Goal: Task Accomplishment & Management: Complete application form

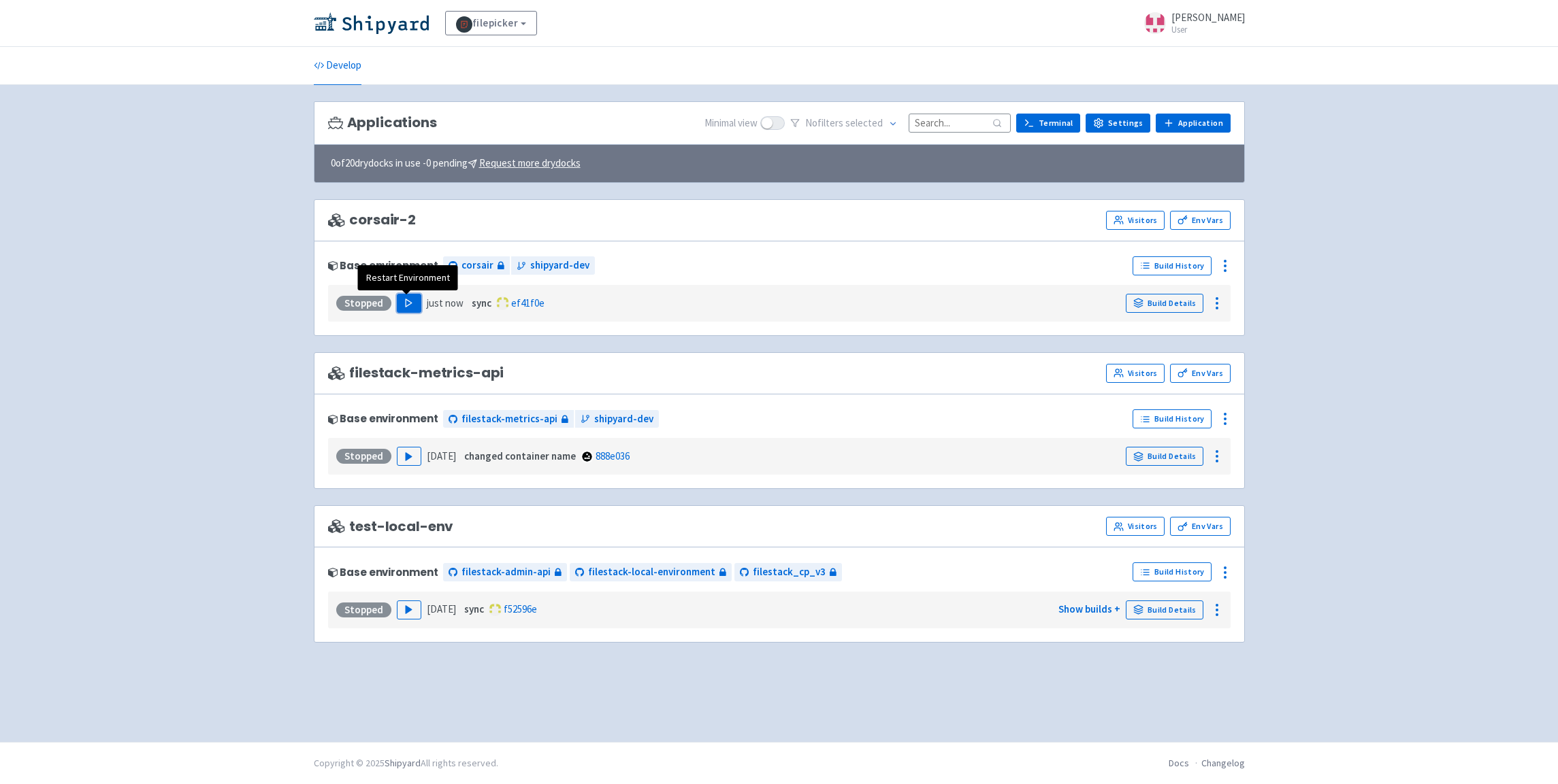
click at [406, 309] on button "Play" at bounding box center [408, 303] width 24 height 19
click at [176, 186] on div "filepicker View Organizations selwin-sangha User Profile Sign out Develop" at bounding box center [779, 371] width 1558 height 742
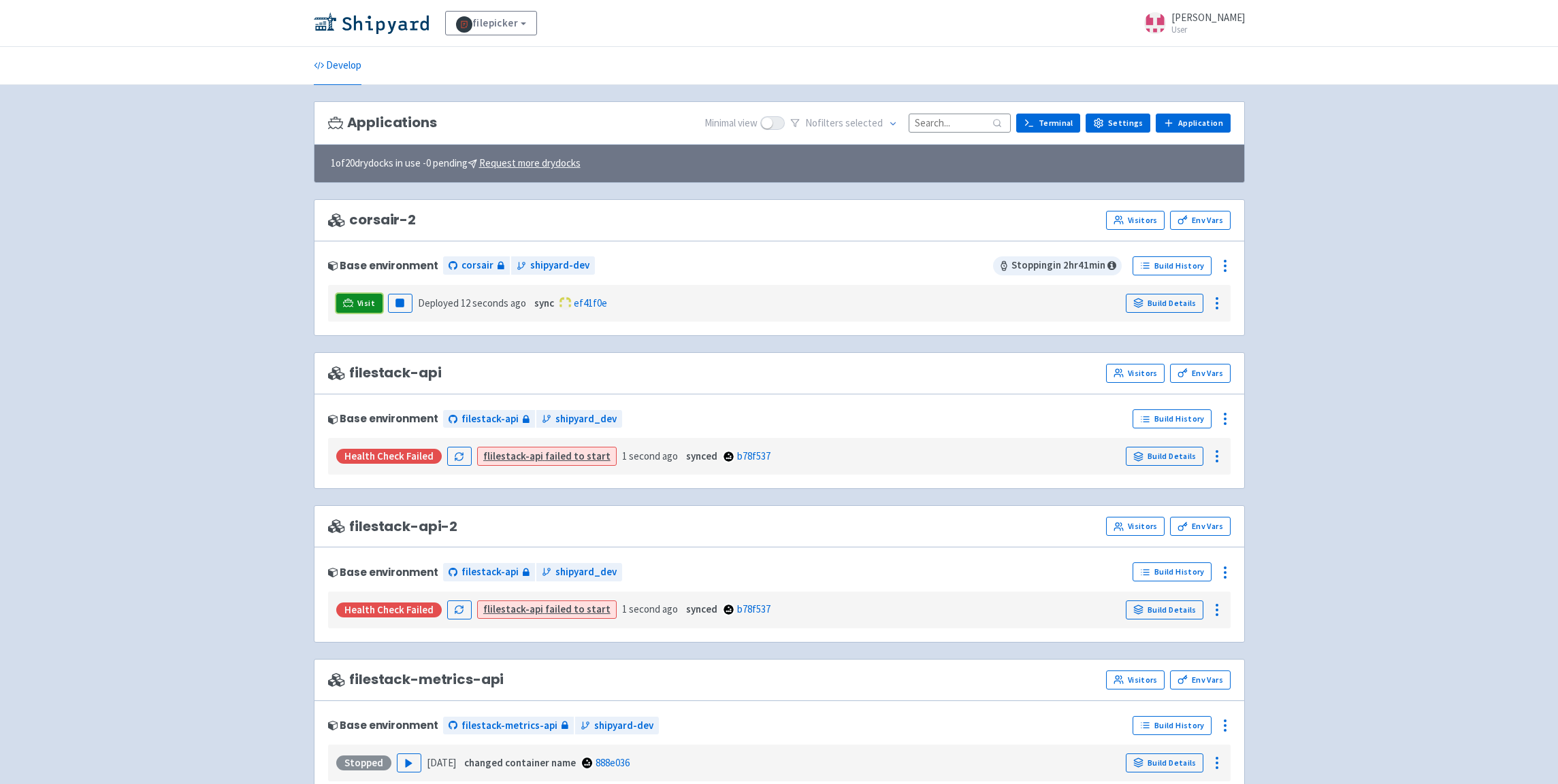
click at [356, 304] on link "Visit" at bounding box center [359, 303] width 46 height 19
click at [1227, 265] on icon at bounding box center [1225, 265] width 16 height 16
click at [1184, 416] on span "Delete" at bounding box center [1175, 418] width 91 height 19
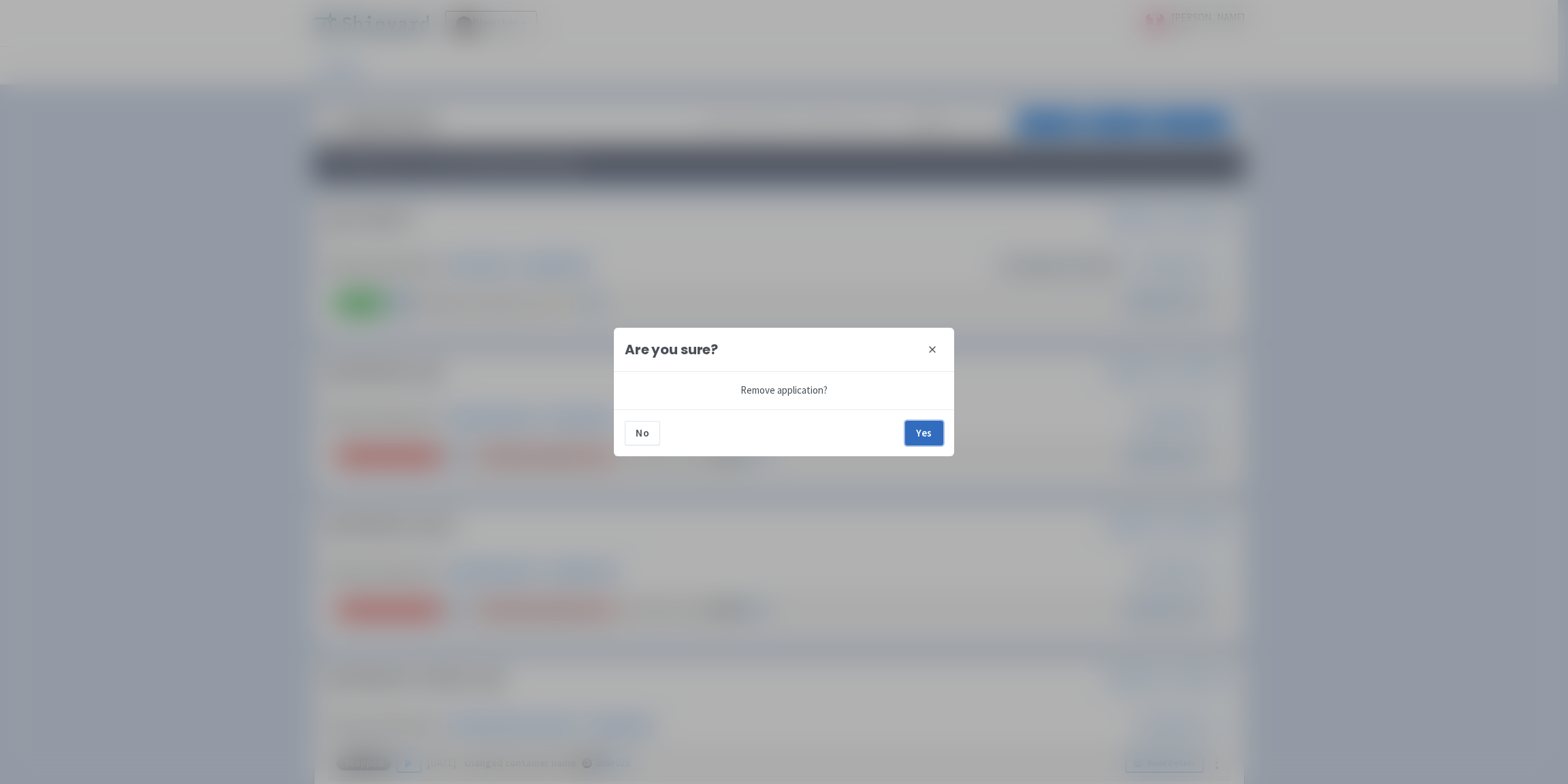
click at [929, 431] on button "Yes" at bounding box center [924, 433] width 38 height 24
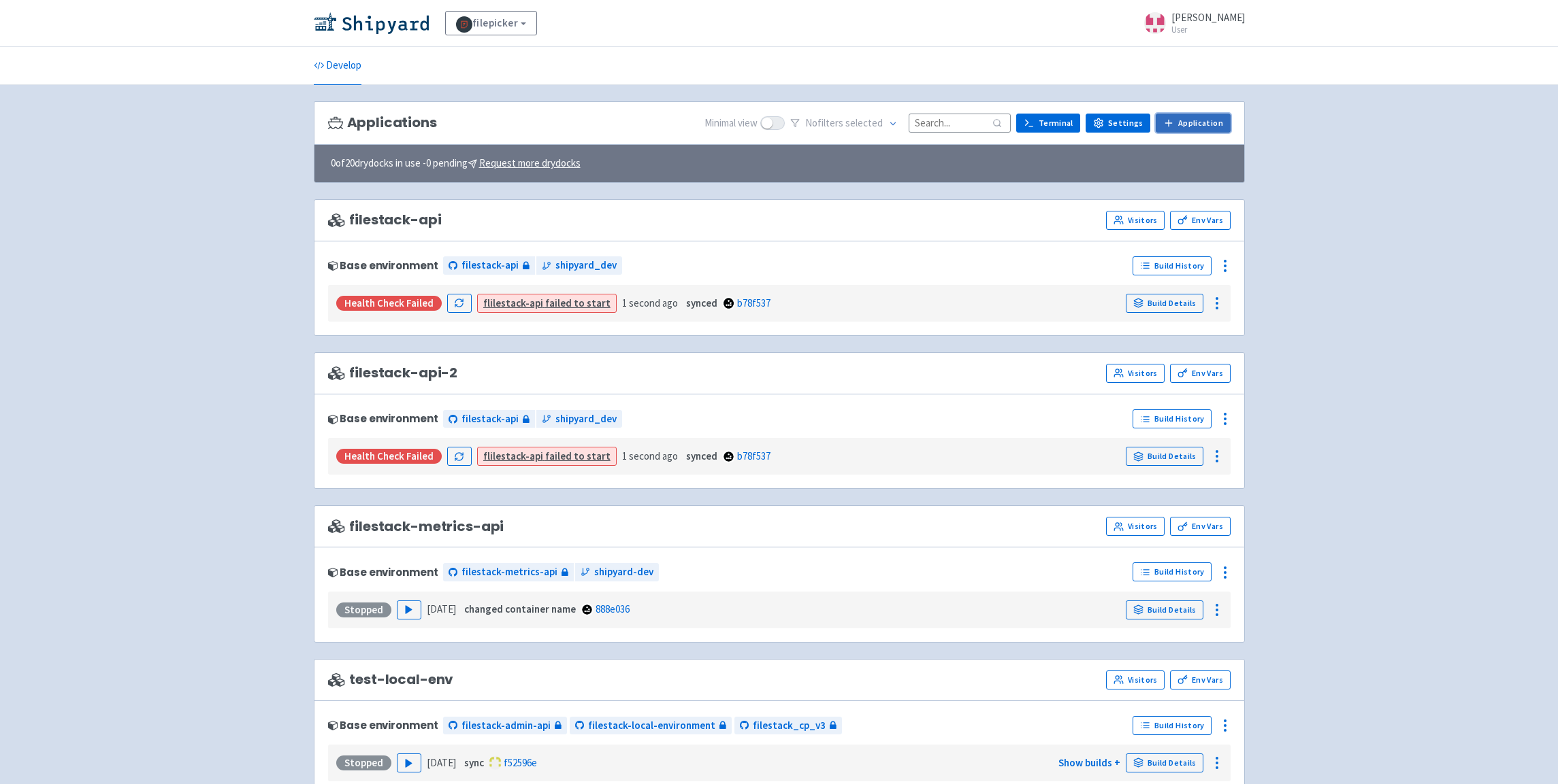
click at [1200, 124] on link "Application" at bounding box center [1193, 123] width 74 height 19
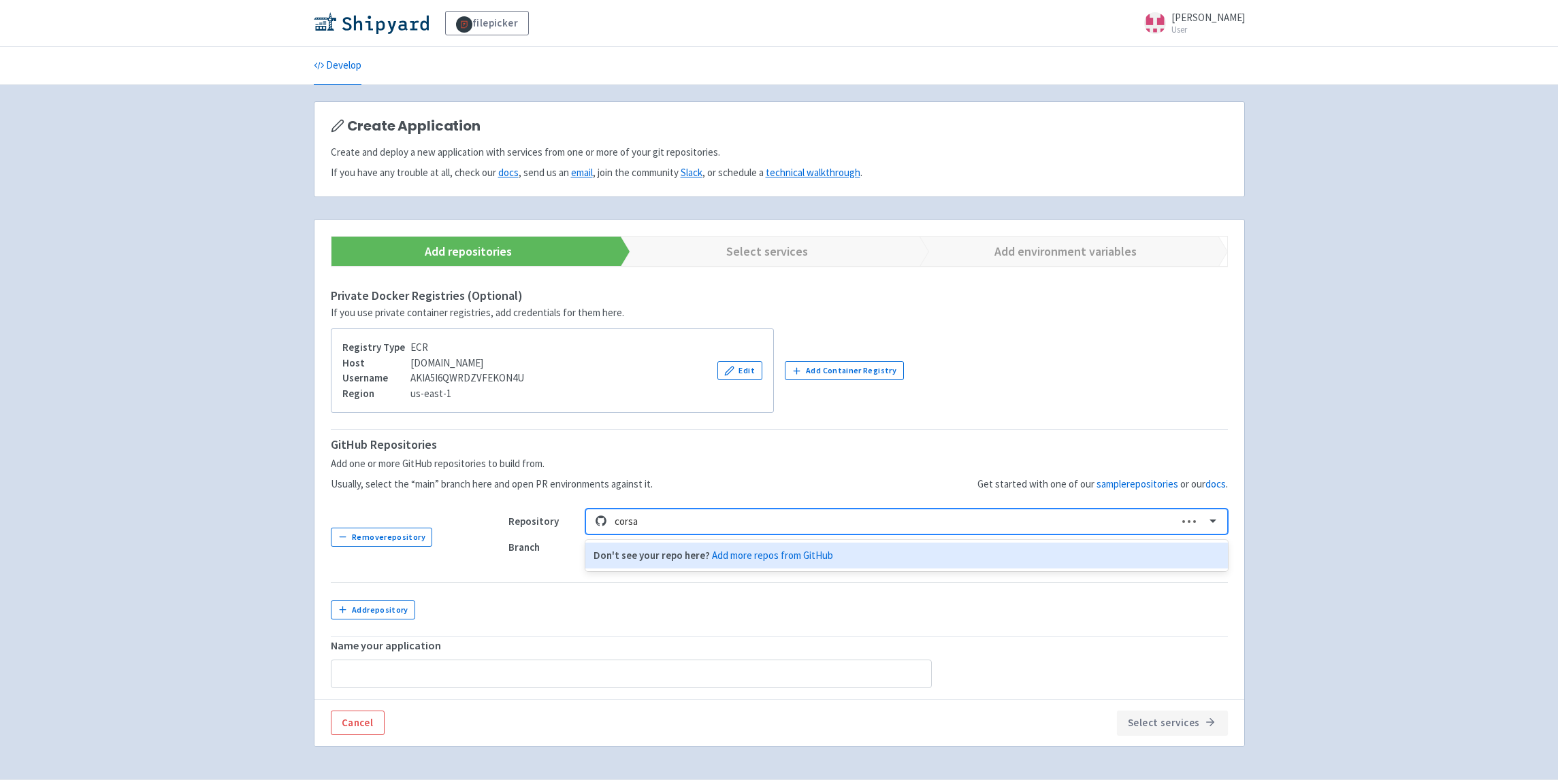
type input "corsai"
click at [641, 554] on div "corsair" at bounding box center [906, 556] width 642 height 27
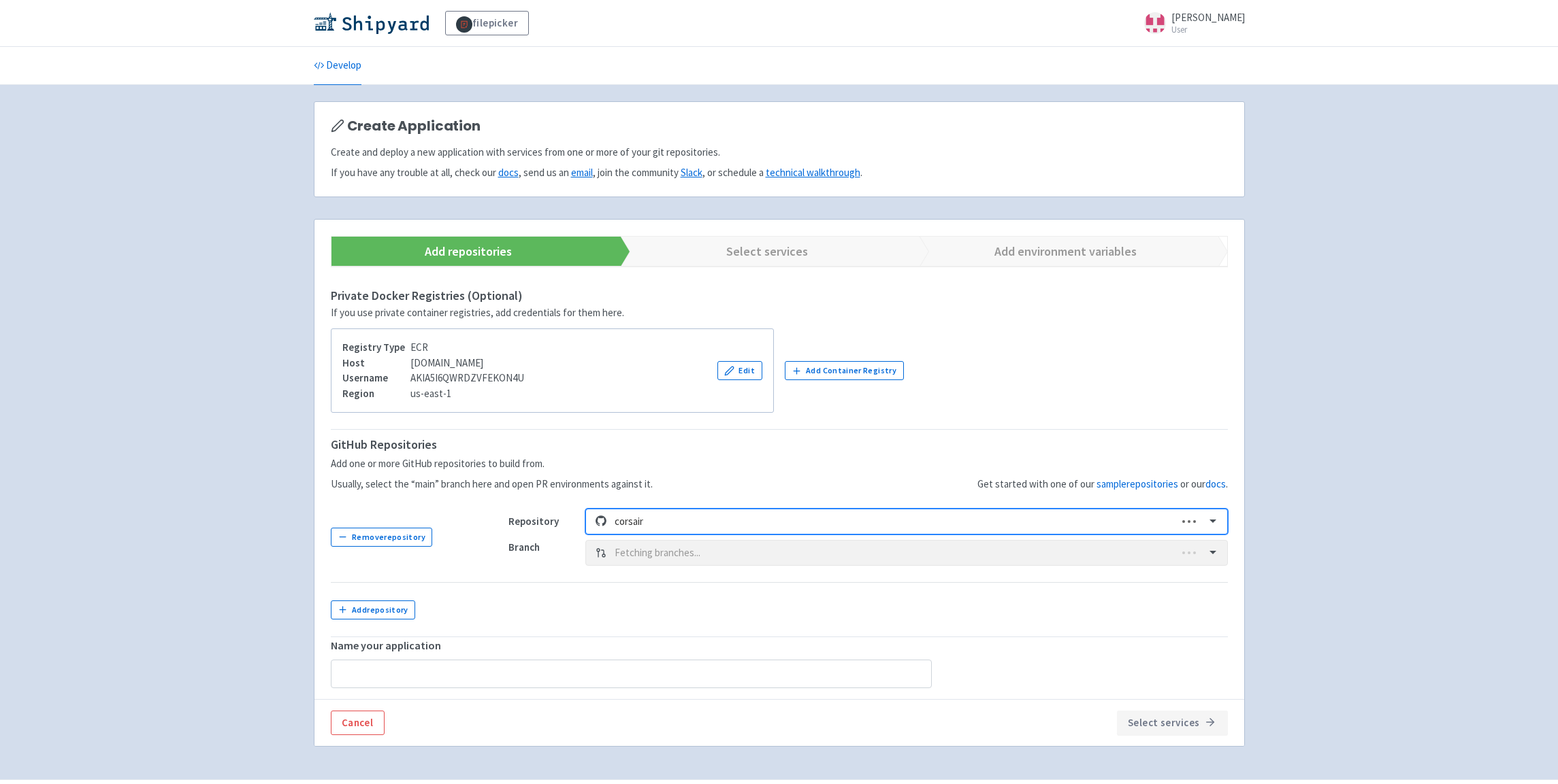
click at [704, 551] on div "Branch Fetching branches..." at bounding box center [867, 552] width 719 height 26
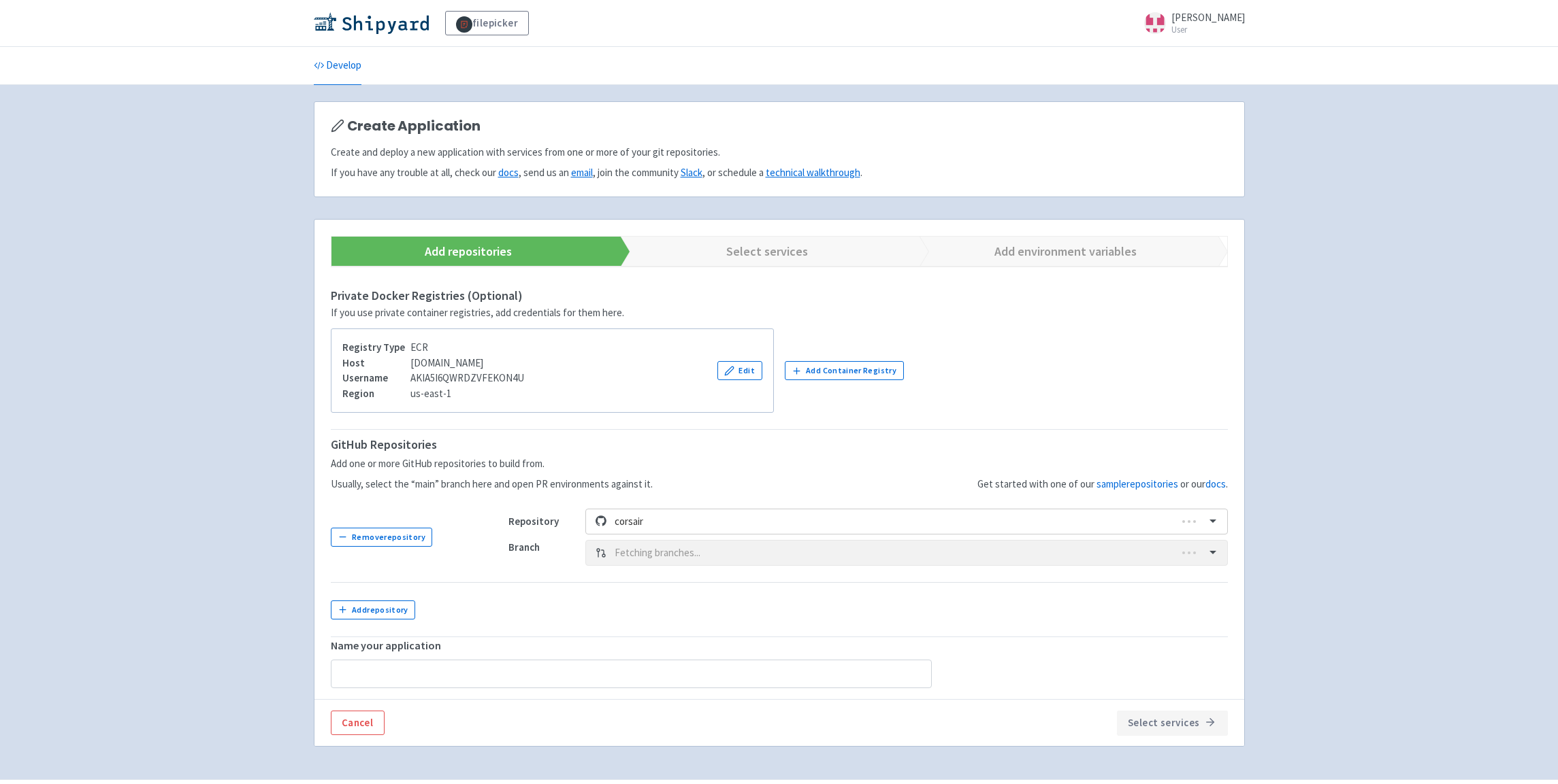
type input "corsair"
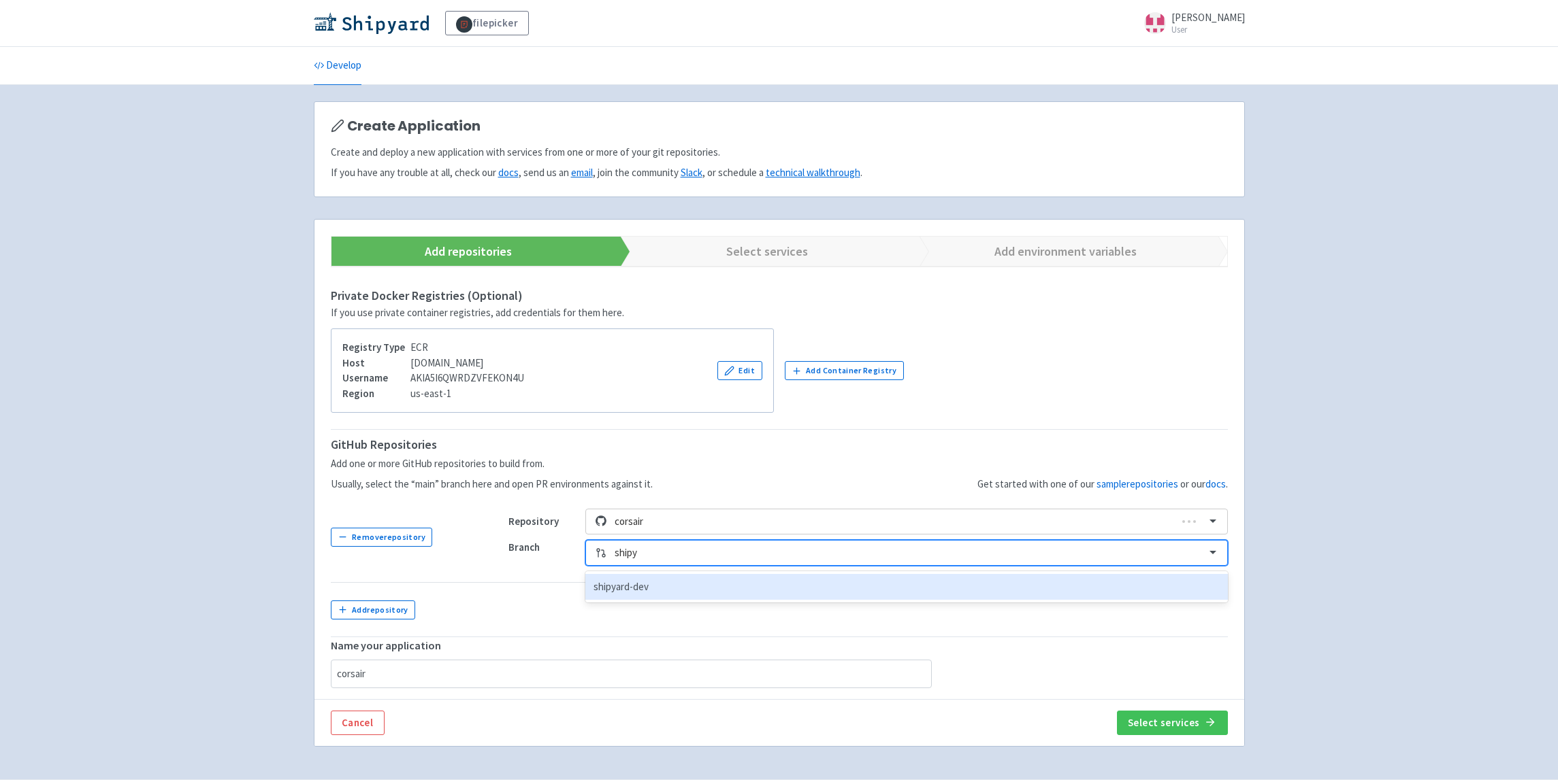
type input "shipya"
click at [664, 590] on div "shipyard-dev" at bounding box center [906, 588] width 642 height 27
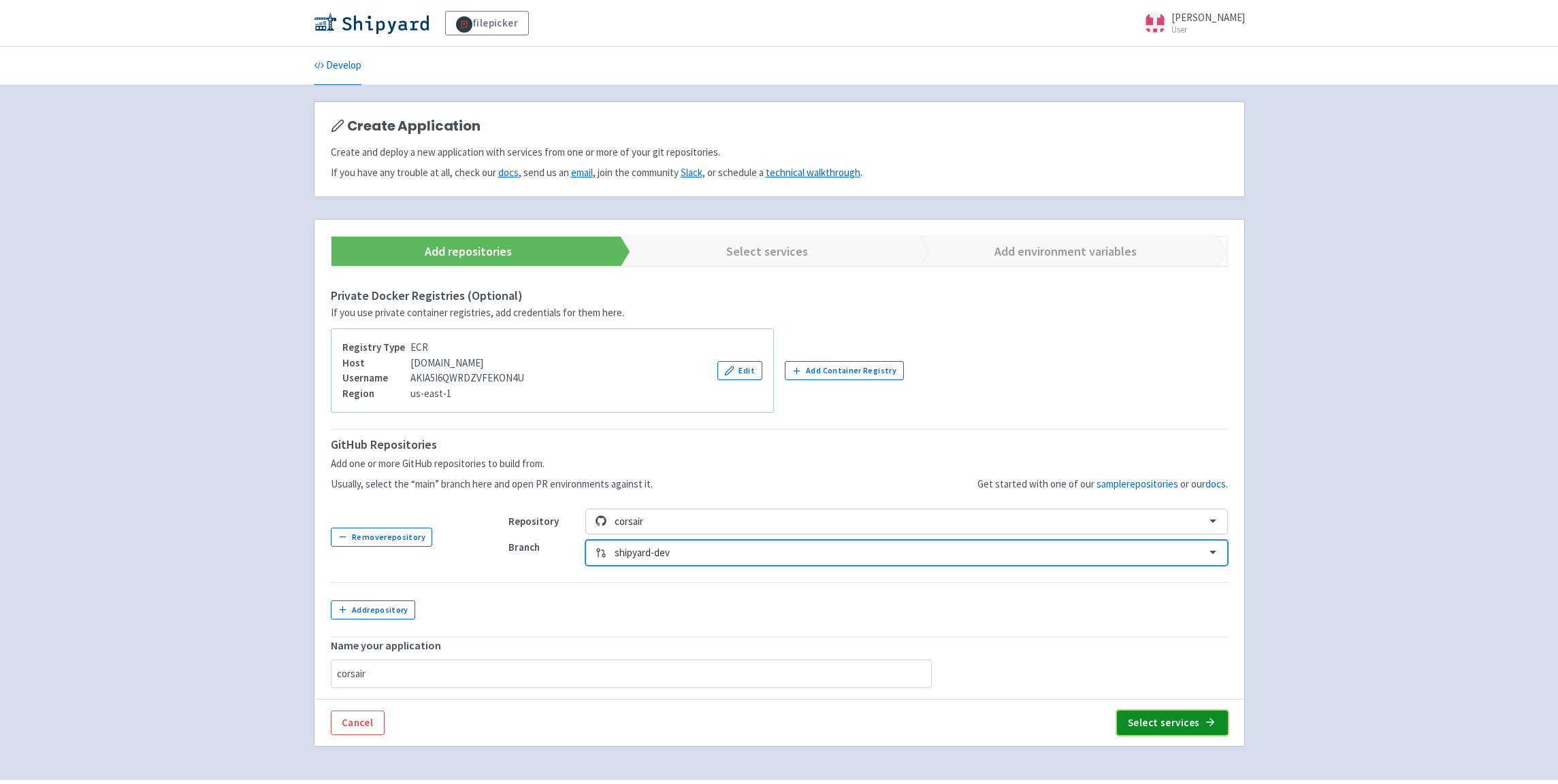
click at [1185, 718] on button "Select services" at bounding box center [1172, 723] width 111 height 24
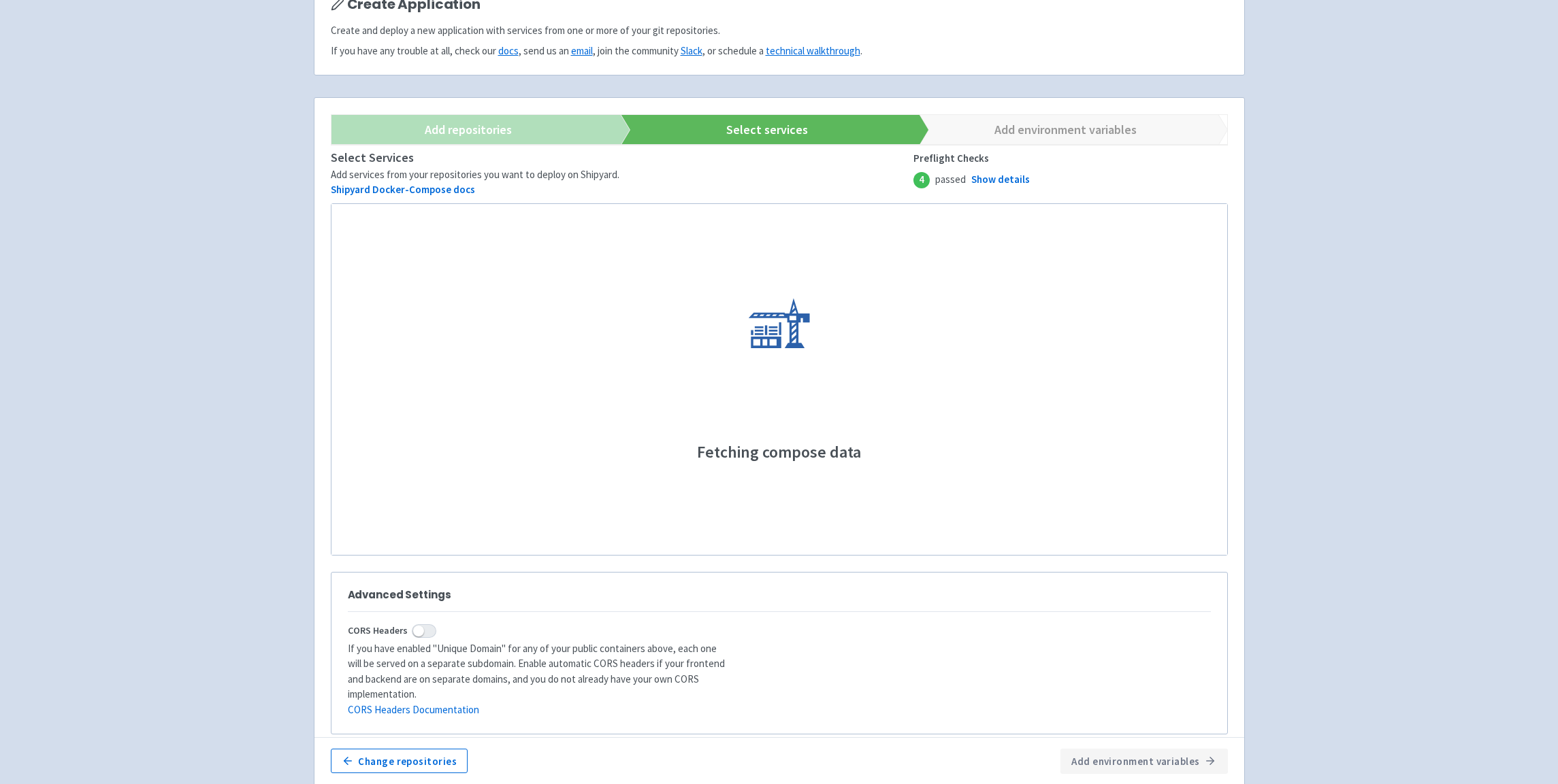
scroll to position [183, 0]
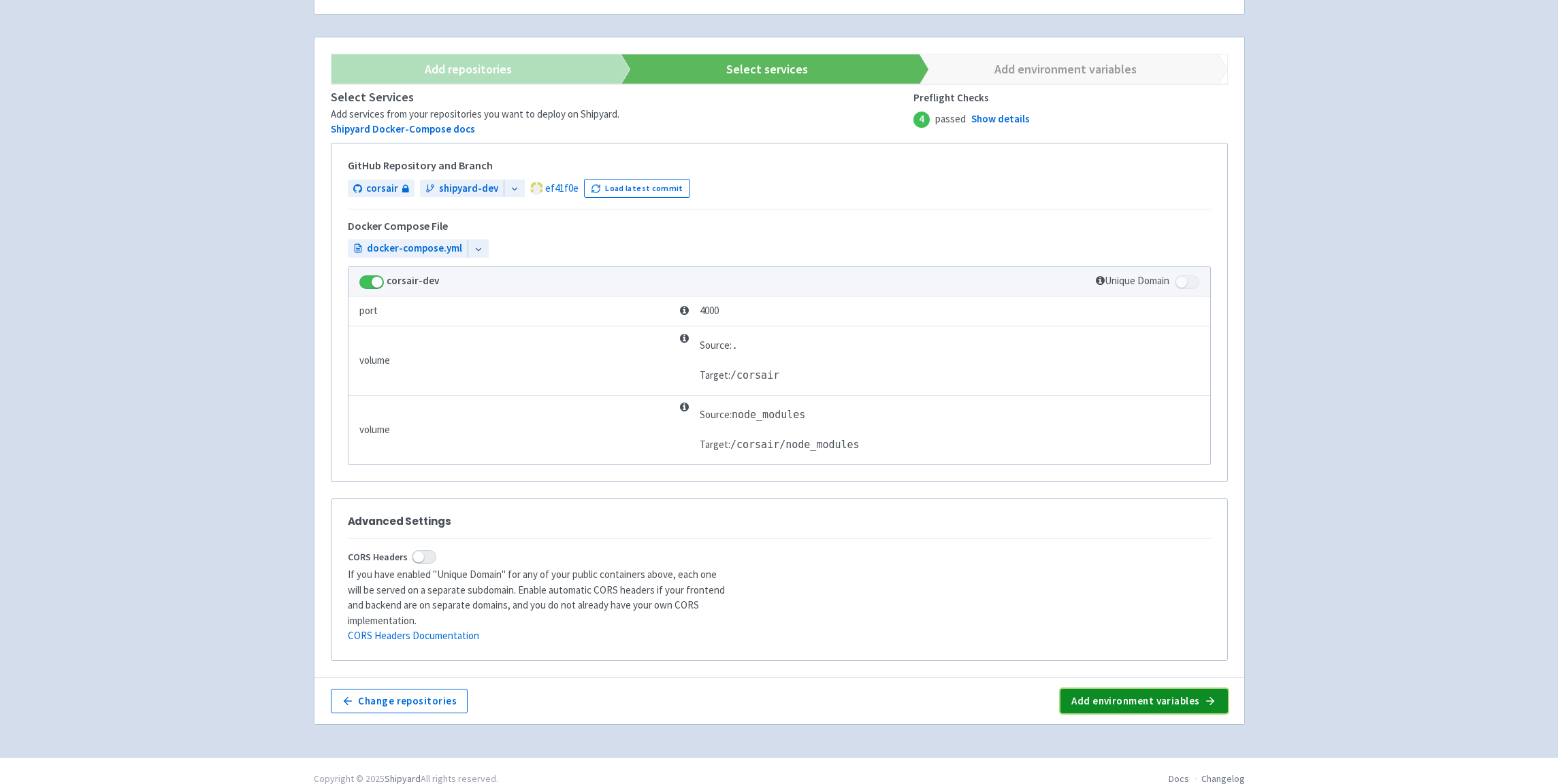
click at [1165, 690] on button "Add environment variables" at bounding box center [1144, 701] width 167 height 24
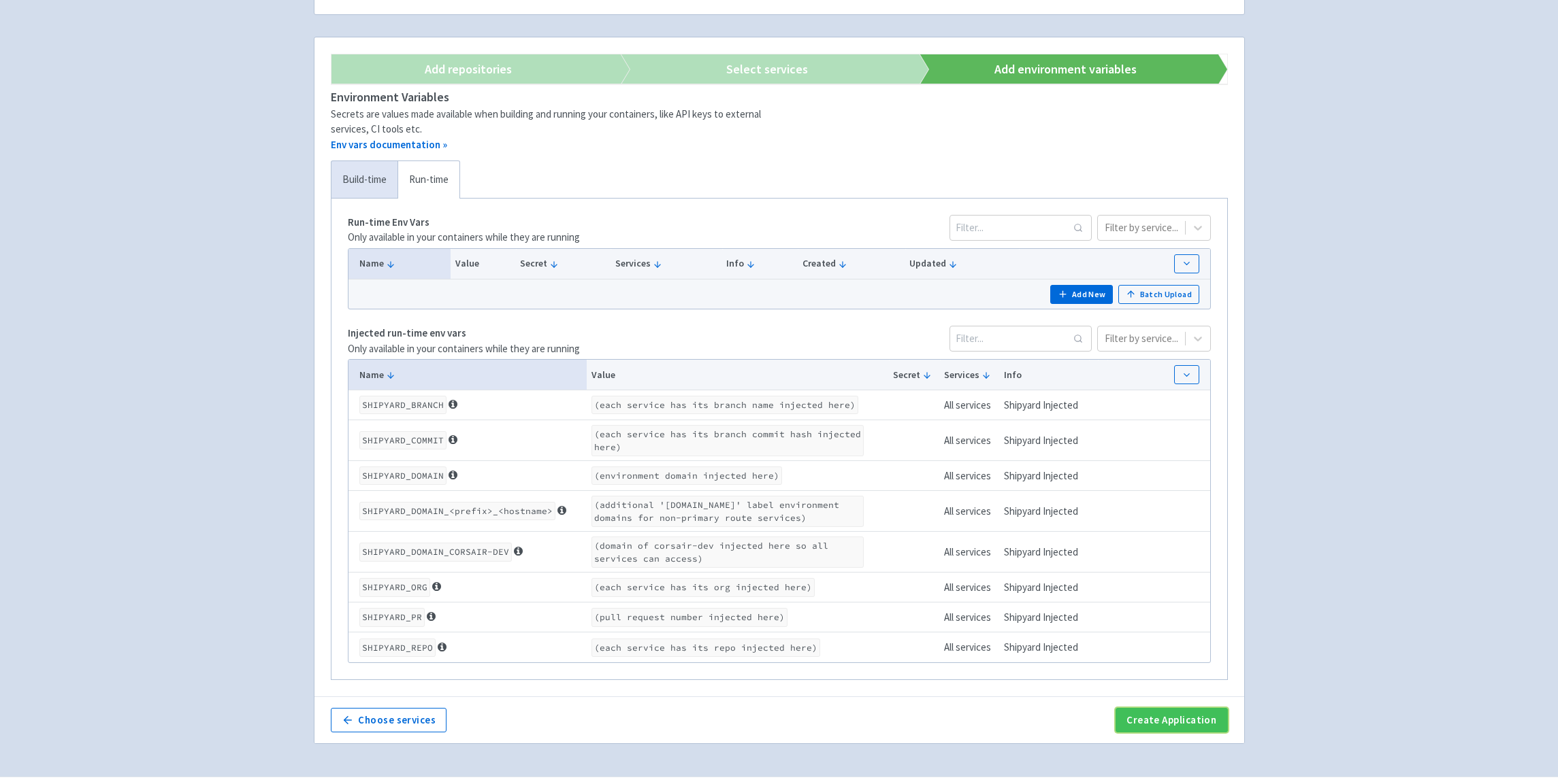
scroll to position [217, 0]
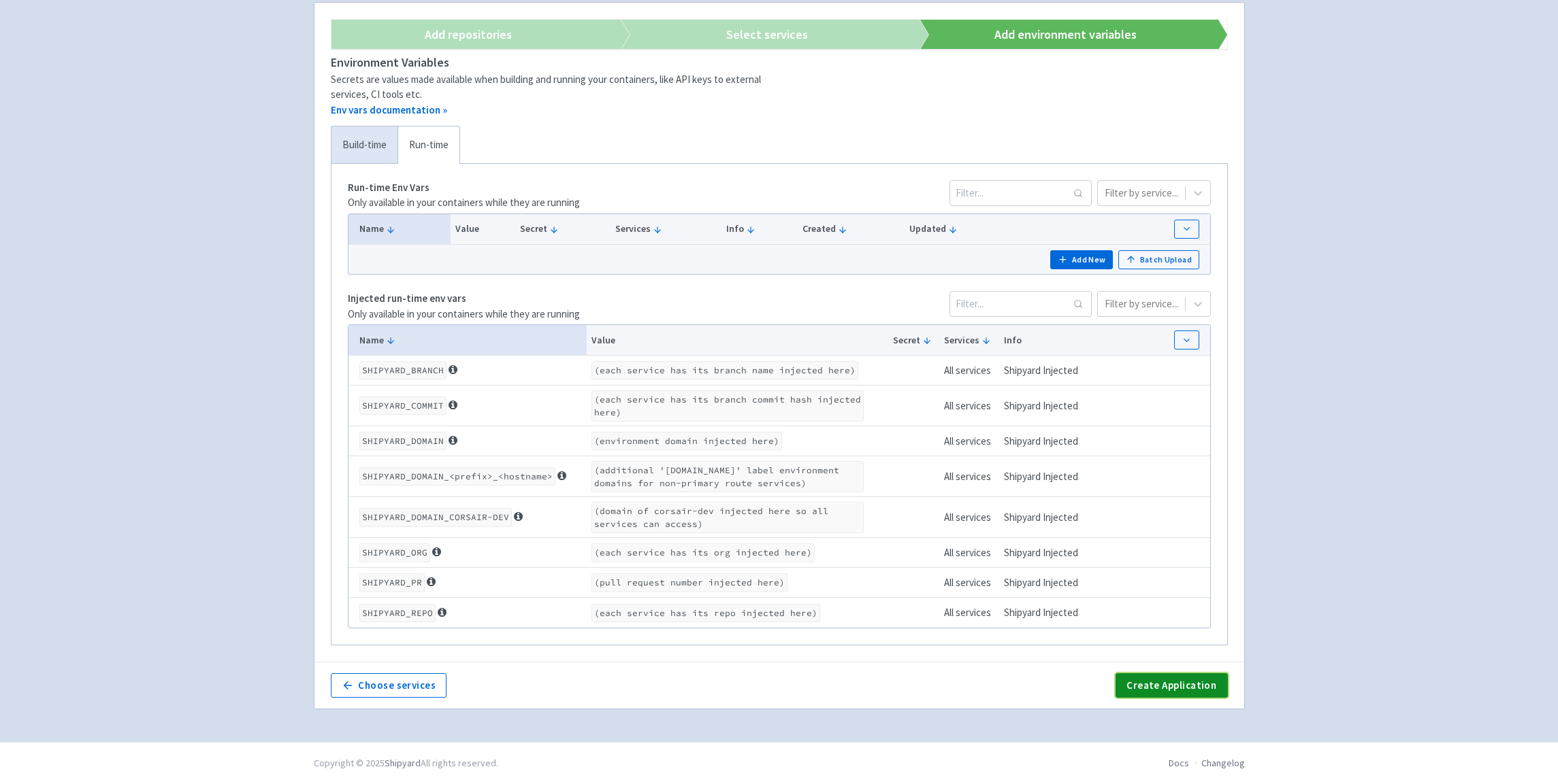
click at [1194, 685] on button "Create Application" at bounding box center [1171, 685] width 111 height 24
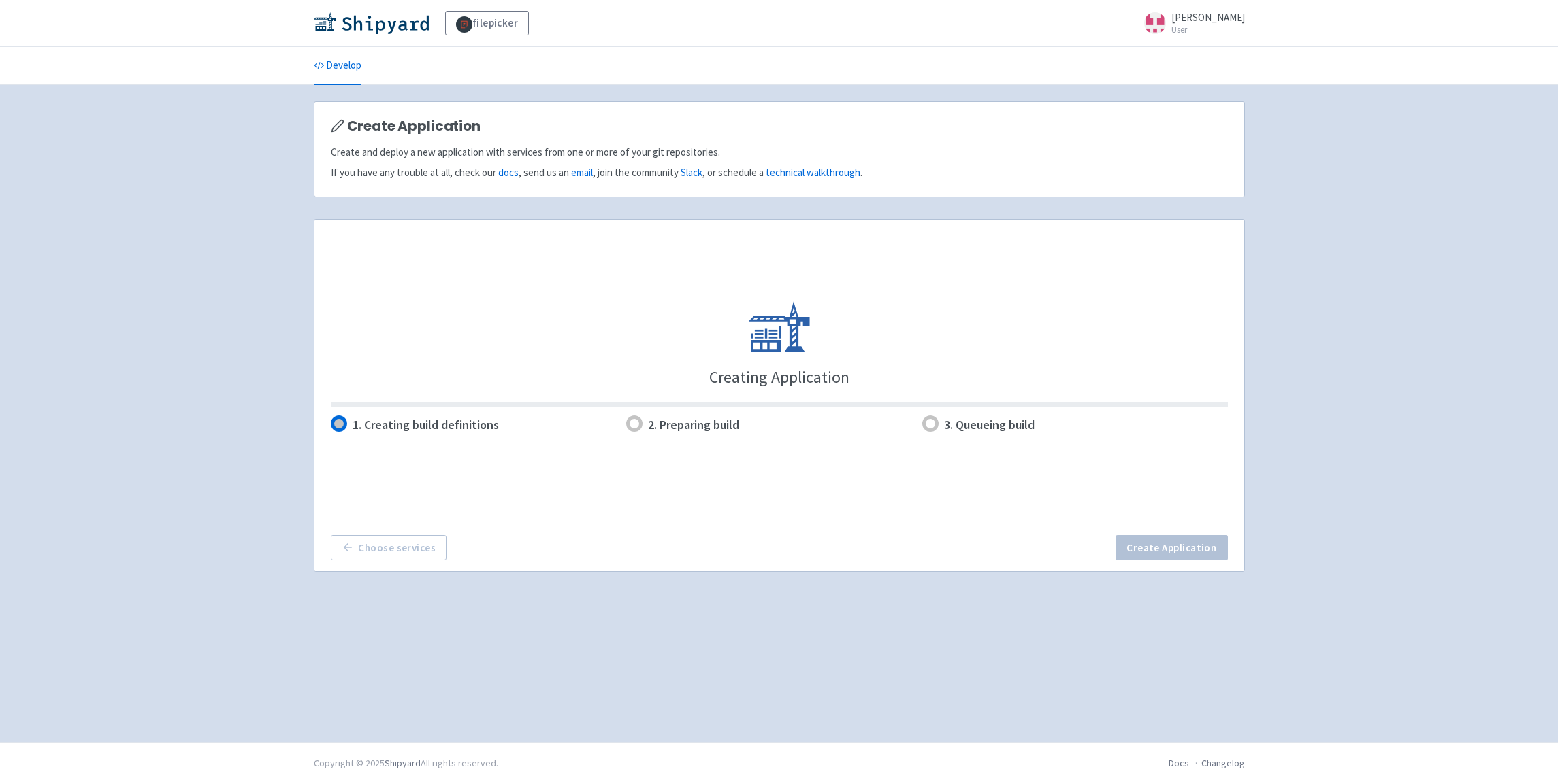
scroll to position [0, 0]
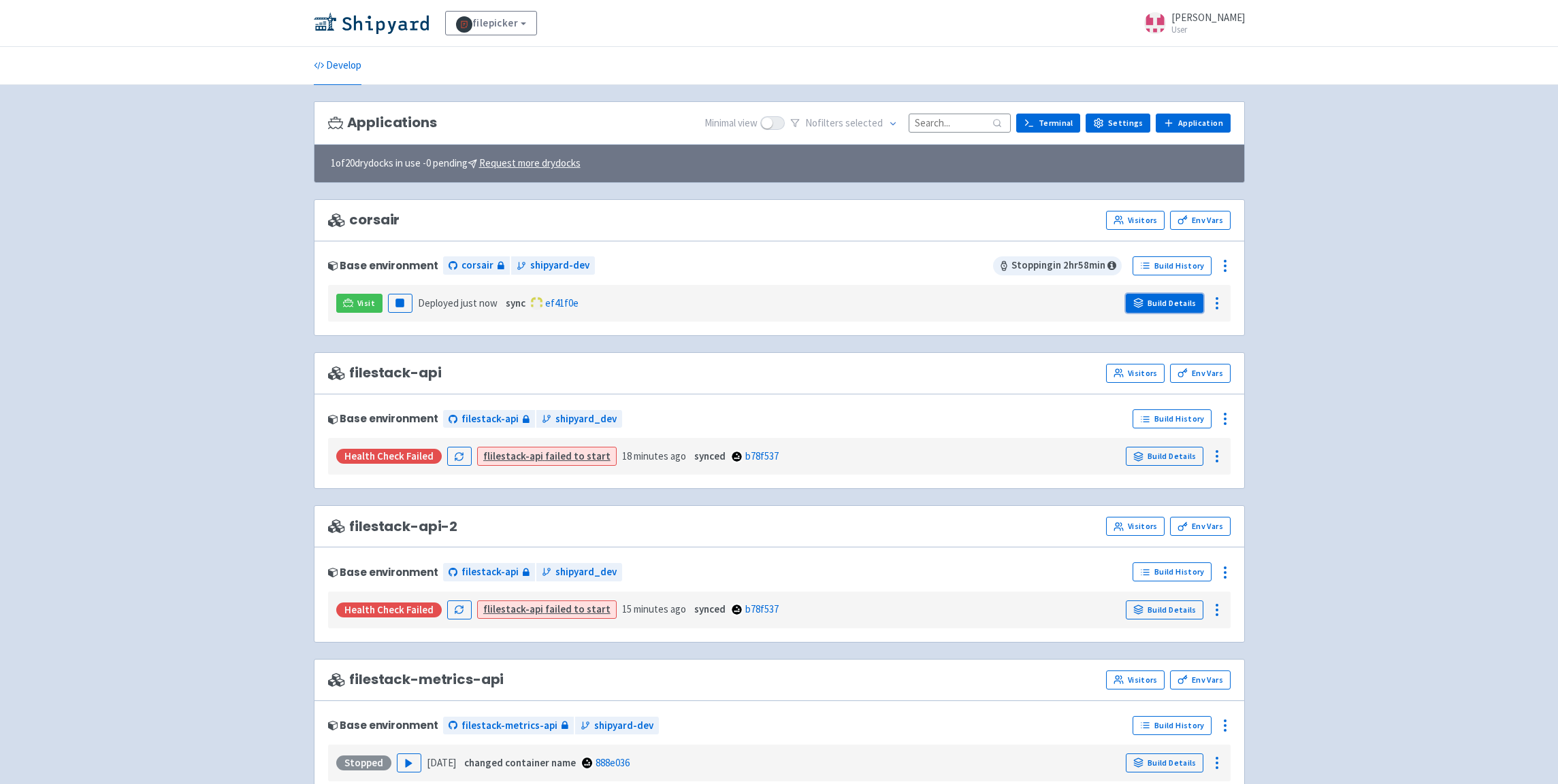
click at [1150, 310] on link "Build Details" at bounding box center [1164, 303] width 78 height 19
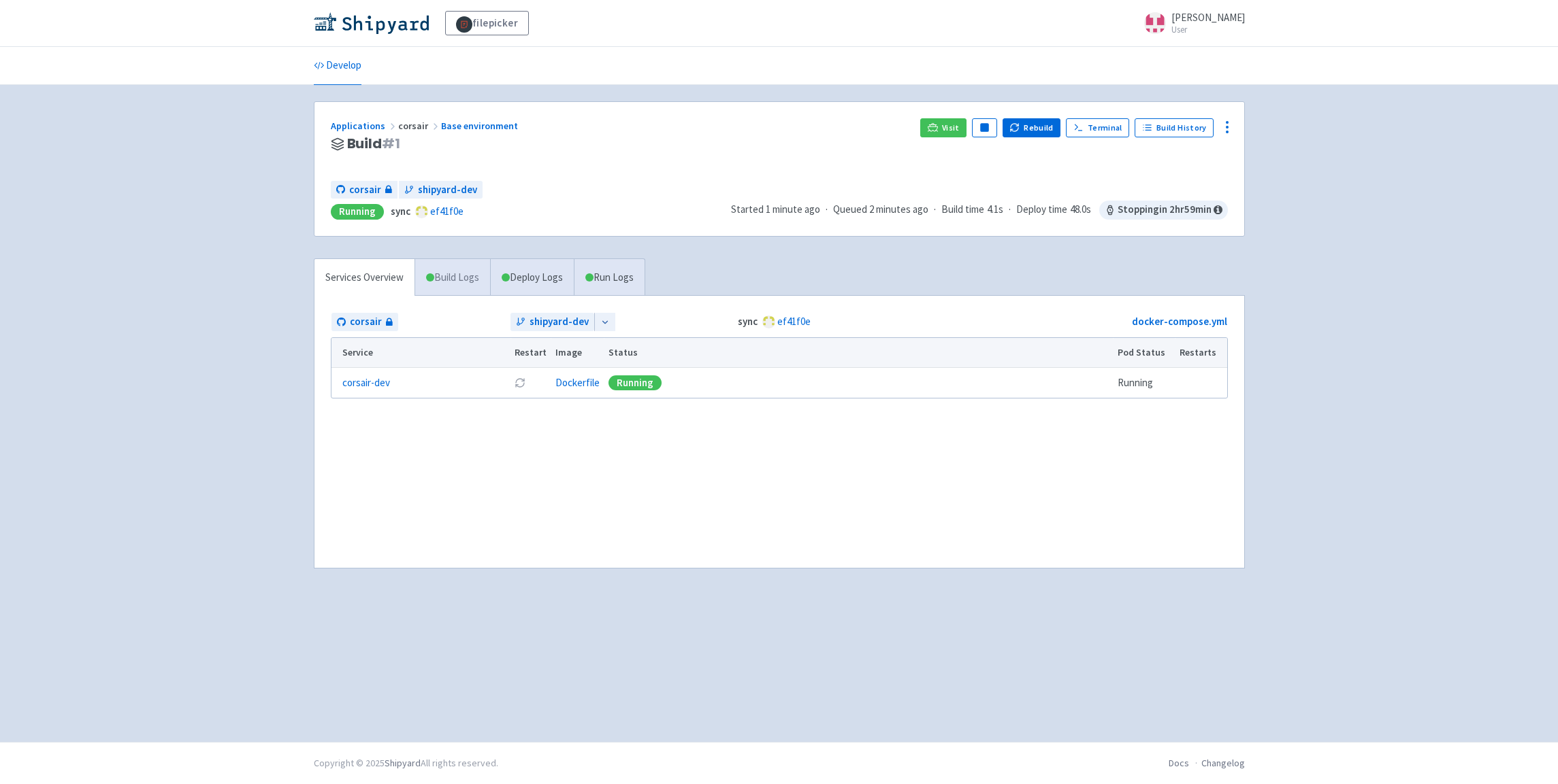
click at [461, 277] on link "Build Logs" at bounding box center [453, 278] width 75 height 37
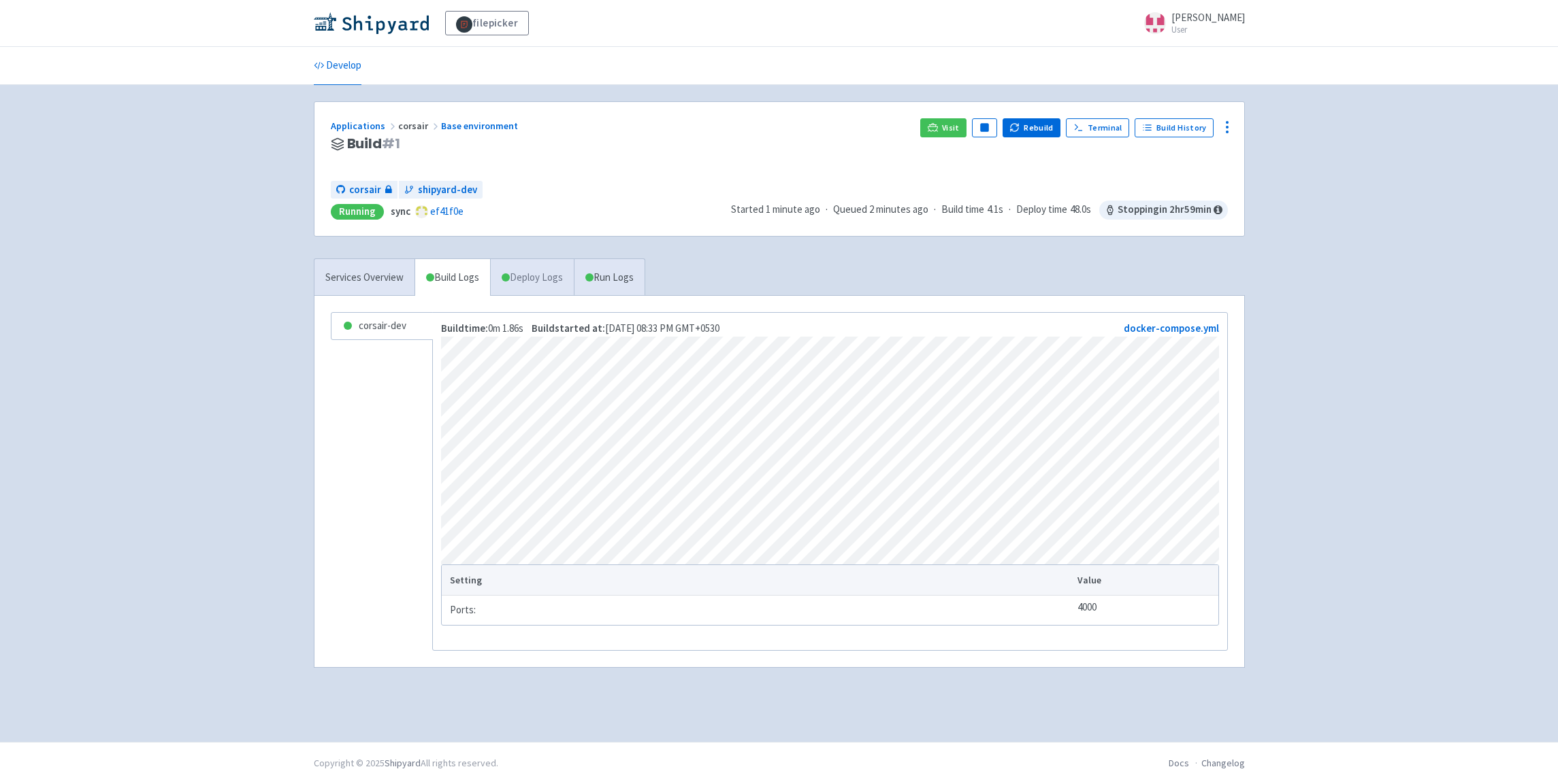
click at [546, 284] on link "Deploy Logs" at bounding box center [532, 278] width 84 height 37
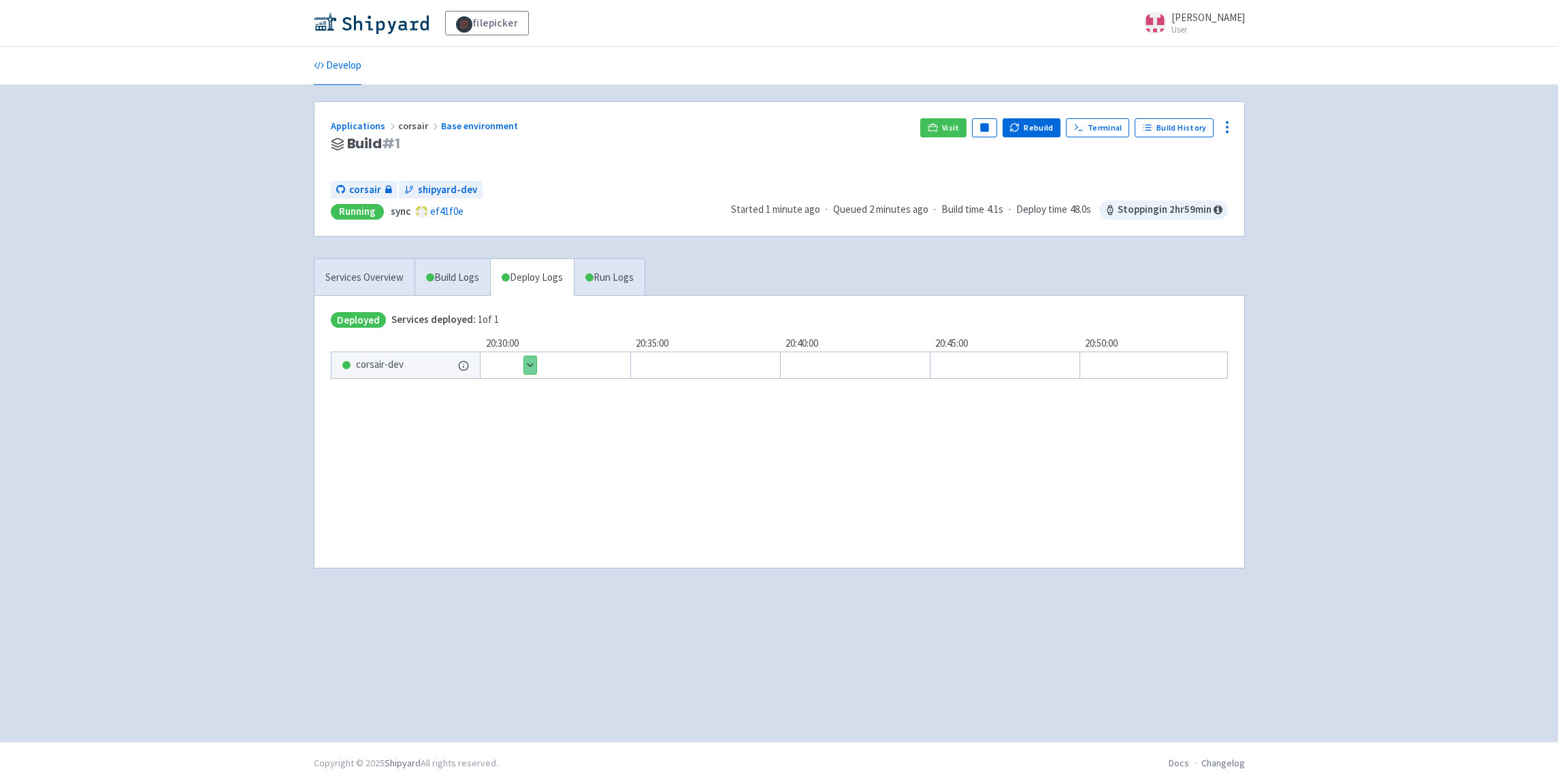
drag, startPoint x: 520, startPoint y: 366, endPoint x: 528, endPoint y: 364, distance: 8.2
click at [520, 366] on div "Show details 1 / 1 ⋅ Deployed" at bounding box center [873, 365] width 871 height 28
click at [529, 364] on button "Show details" at bounding box center [530, 365] width 12 height 18
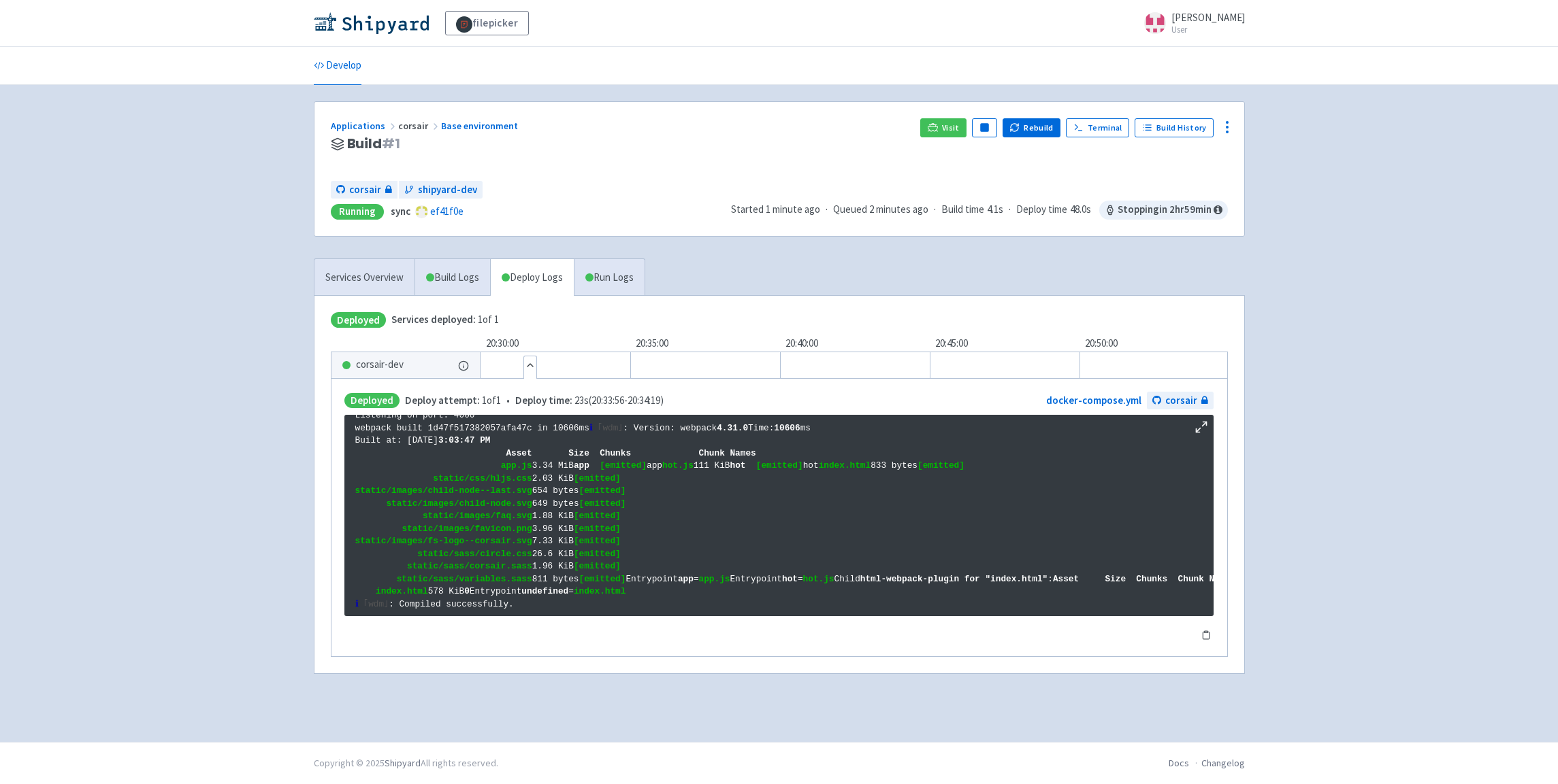
scroll to position [274, 0]
click at [624, 281] on link "Run Logs" at bounding box center [609, 278] width 70 height 37
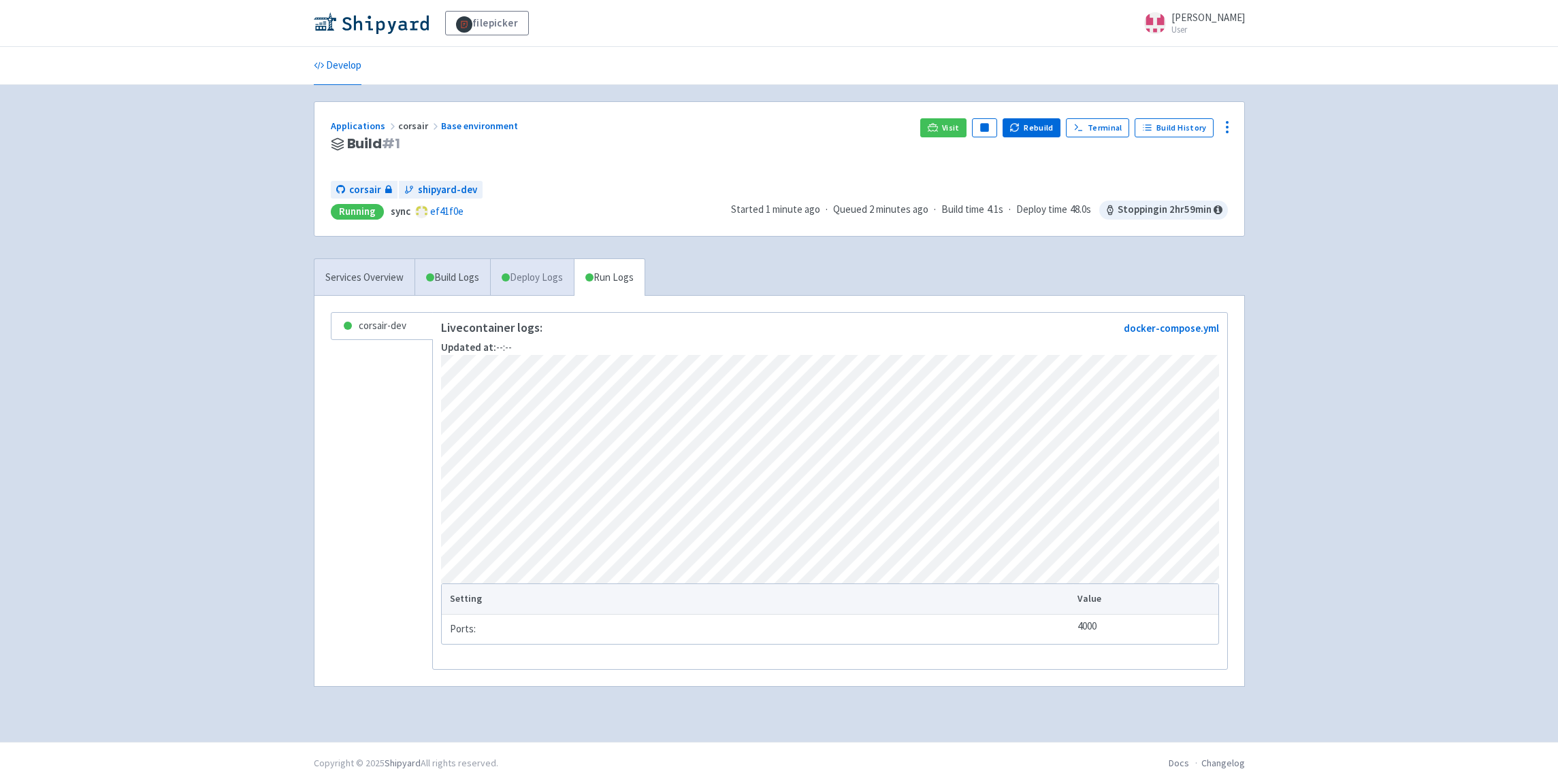
click at [536, 264] on link "Deploy Logs" at bounding box center [532, 278] width 84 height 37
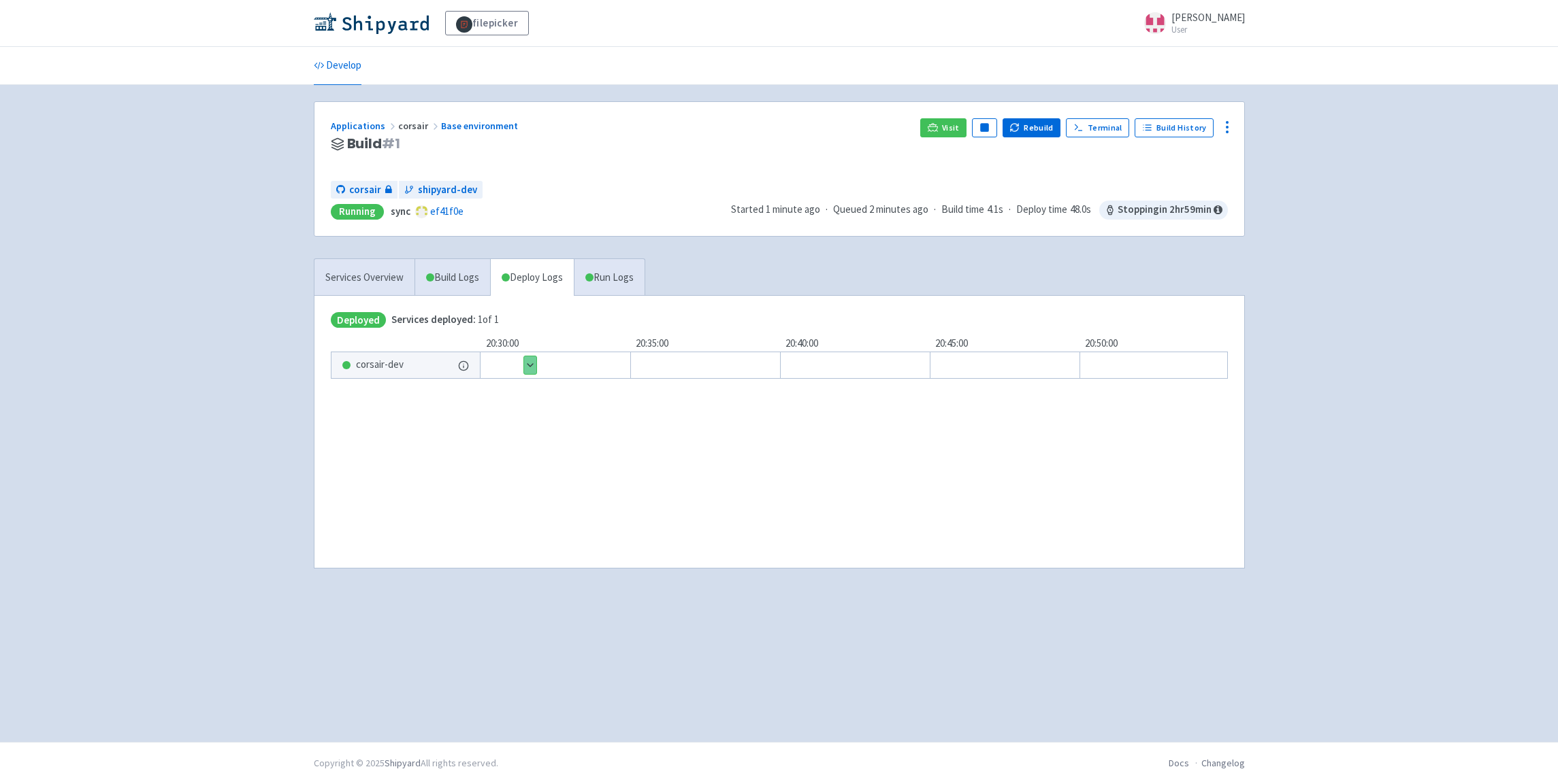
click at [476, 368] on div "corsair-dev" at bounding box center [406, 365] width 148 height 26
click at [466, 365] on icon at bounding box center [463, 366] width 11 height 11
click at [541, 425] on div "Deployed Services deployed: 1 of 1 20:30:00 20:35:00 20:40:00 20:45:00 20:50:00…" at bounding box center [779, 431] width 930 height 272
click at [949, 134] on link "Visit" at bounding box center [943, 127] width 46 height 19
click at [465, 365] on icon at bounding box center [463, 366] width 11 height 11
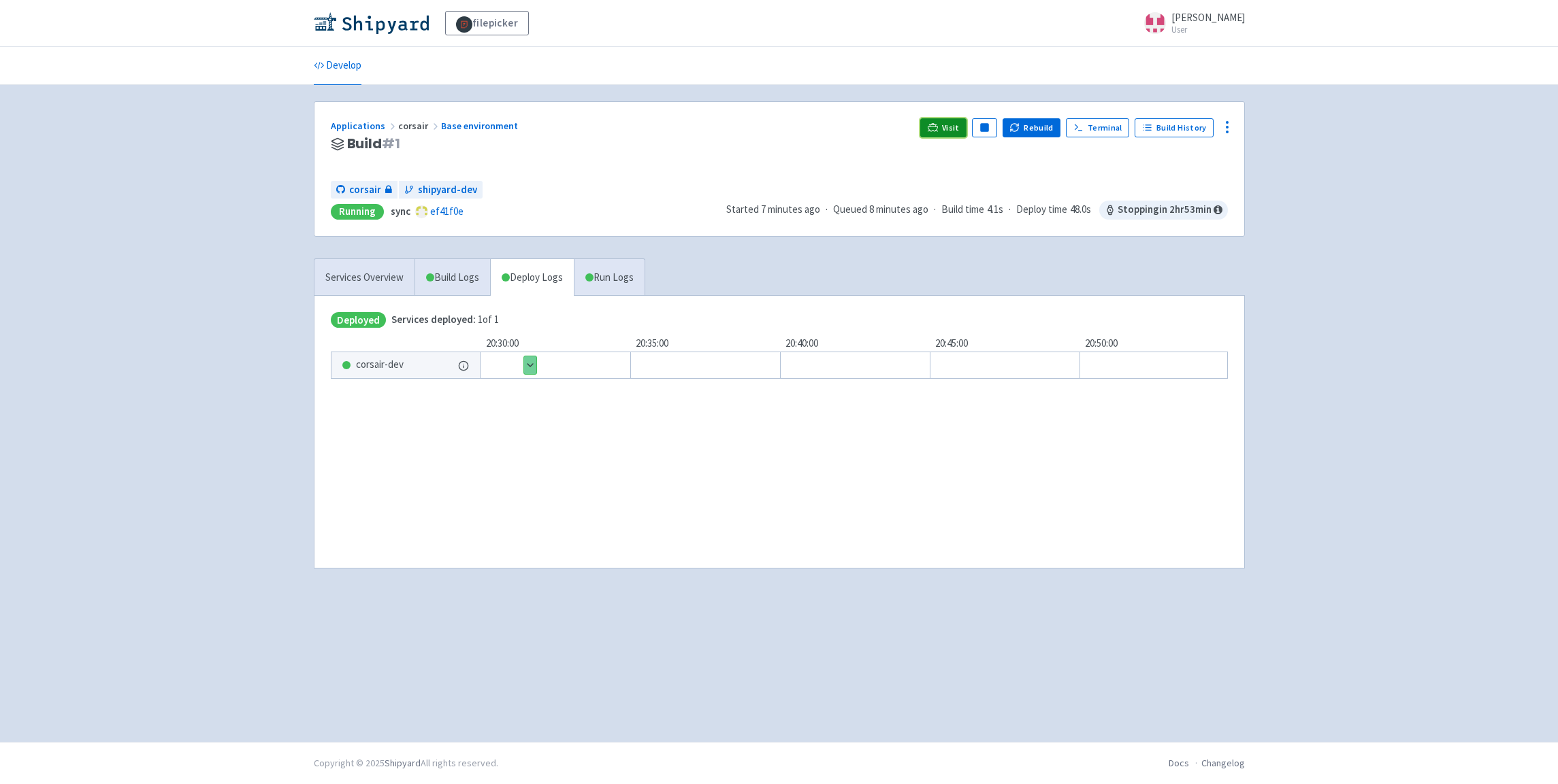
click at [950, 135] on link "Visit" at bounding box center [943, 127] width 46 height 19
click at [960, 128] on span "Visit" at bounding box center [951, 127] width 18 height 11
click at [938, 127] on icon at bounding box center [932, 127] width 10 height 10
click at [1231, 130] on icon at bounding box center [1227, 127] width 16 height 16
click at [1167, 206] on span "Visitors" at bounding box center [1174, 206] width 95 height 19
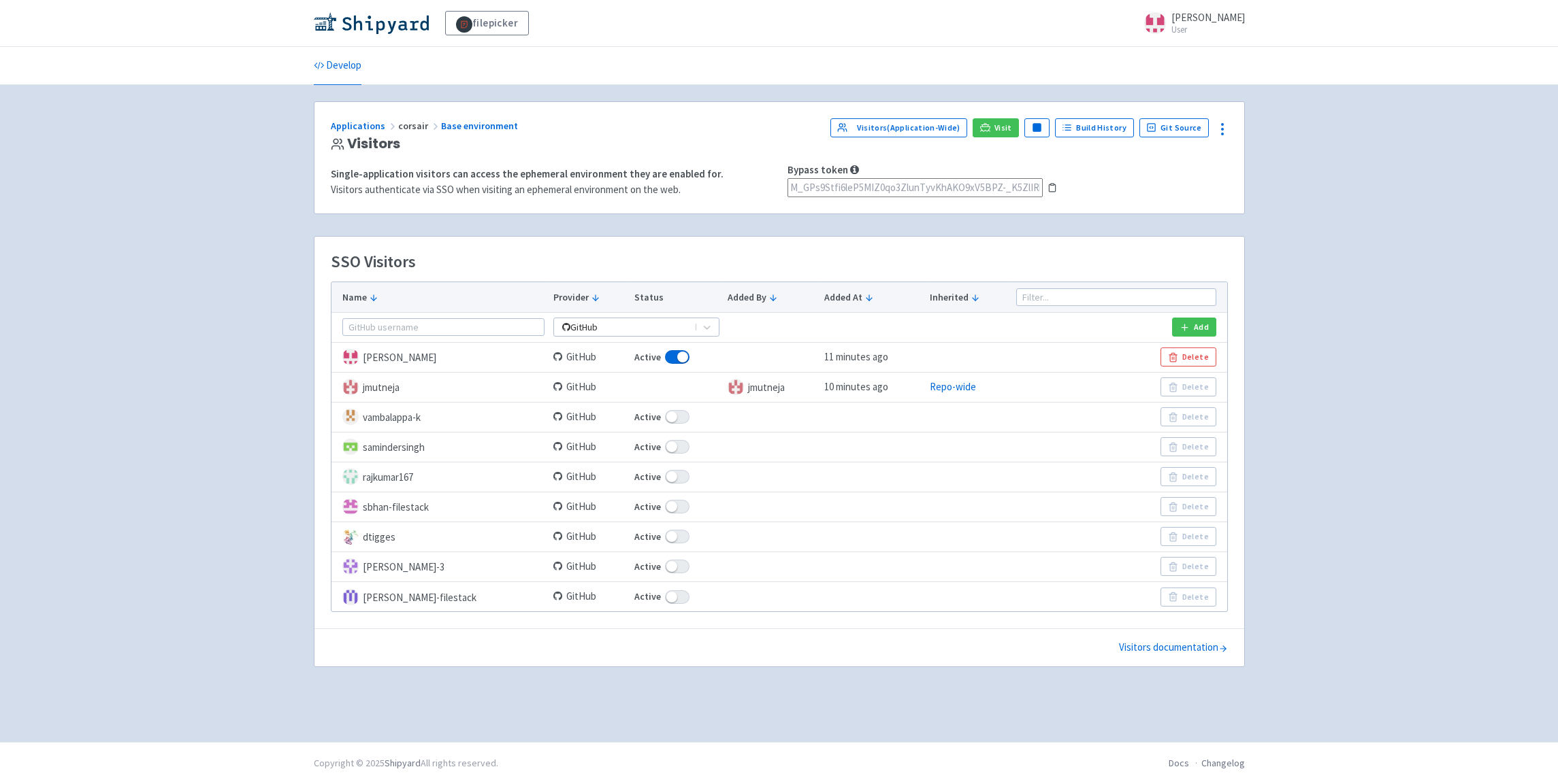
click at [665, 356] on span at bounding box center [676, 356] width 24 height 13
click at [644, 356] on input "Active" at bounding box center [639, 357] width 9 height 9
checkbox input "true"
click at [664, 362] on td at bounding box center [676, 357] width 94 height 30
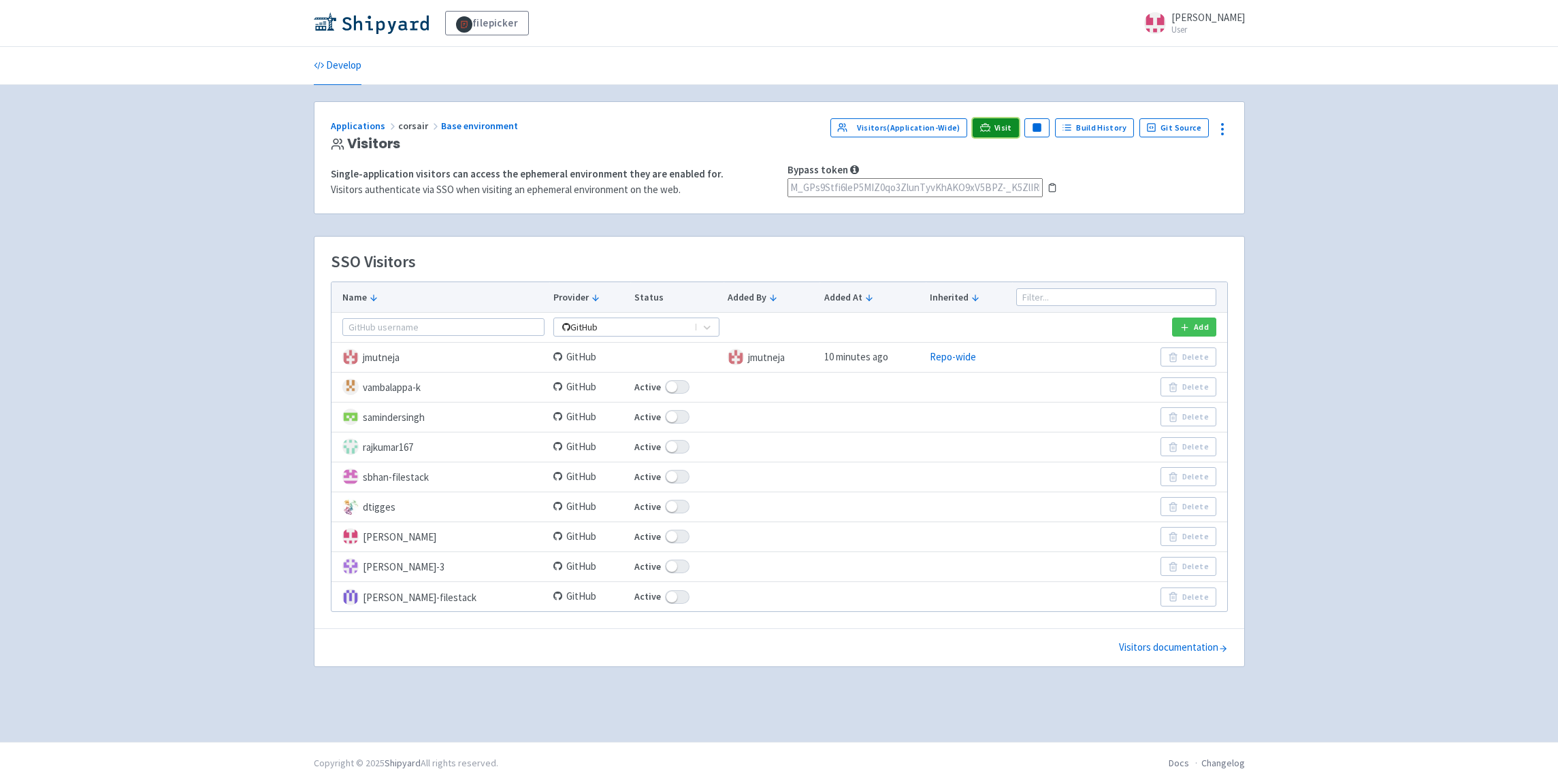
click at [992, 134] on link "Visit" at bounding box center [996, 127] width 46 height 19
click at [675, 540] on span at bounding box center [676, 536] width 24 height 13
click at [644, 540] on input "Active" at bounding box center [639, 537] width 9 height 9
checkbox input "false"
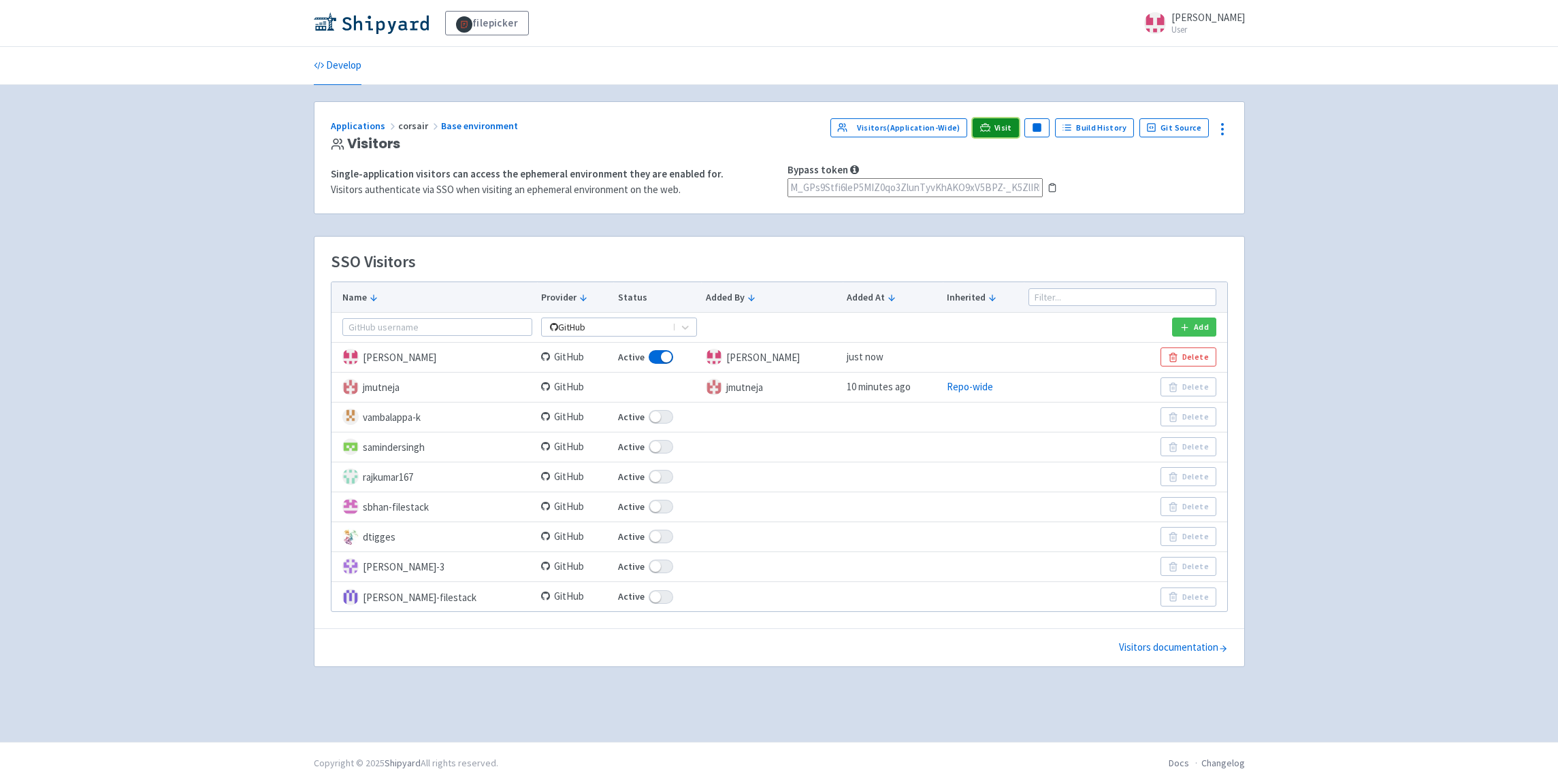
click at [998, 134] on link "Visit" at bounding box center [996, 127] width 46 height 19
click at [611, 381] on td "GitHub" at bounding box center [576, 388] width 77 height 30
click at [1052, 185] on rect at bounding box center [1052, 185] width 4 height 2
click at [1191, 126] on link "Git Source" at bounding box center [1174, 127] width 70 height 19
click at [1219, 126] on icon at bounding box center [1222, 129] width 16 height 16
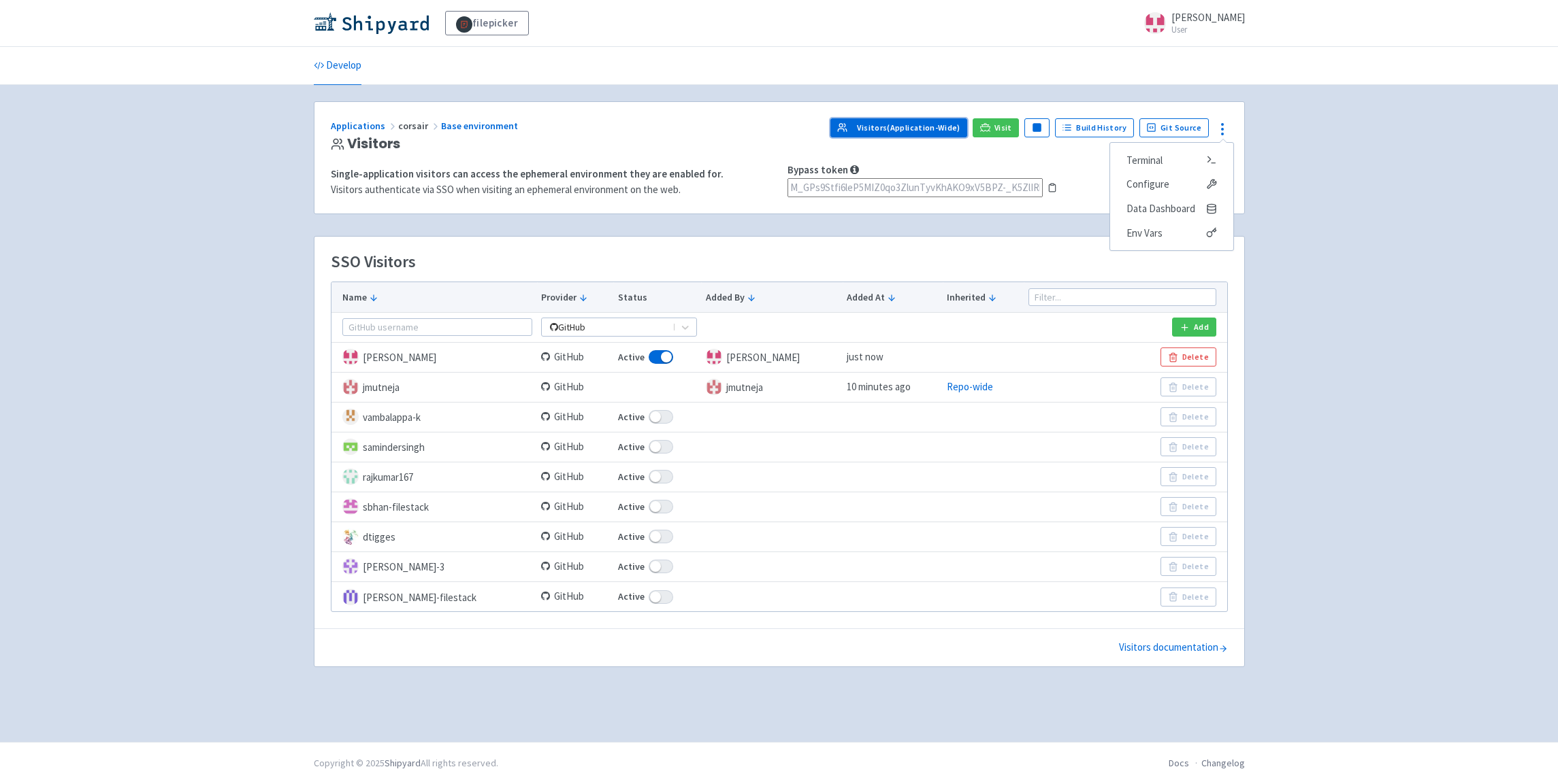
click at [935, 130] on link "Visitors (Application-Wide)" at bounding box center [899, 127] width 137 height 19
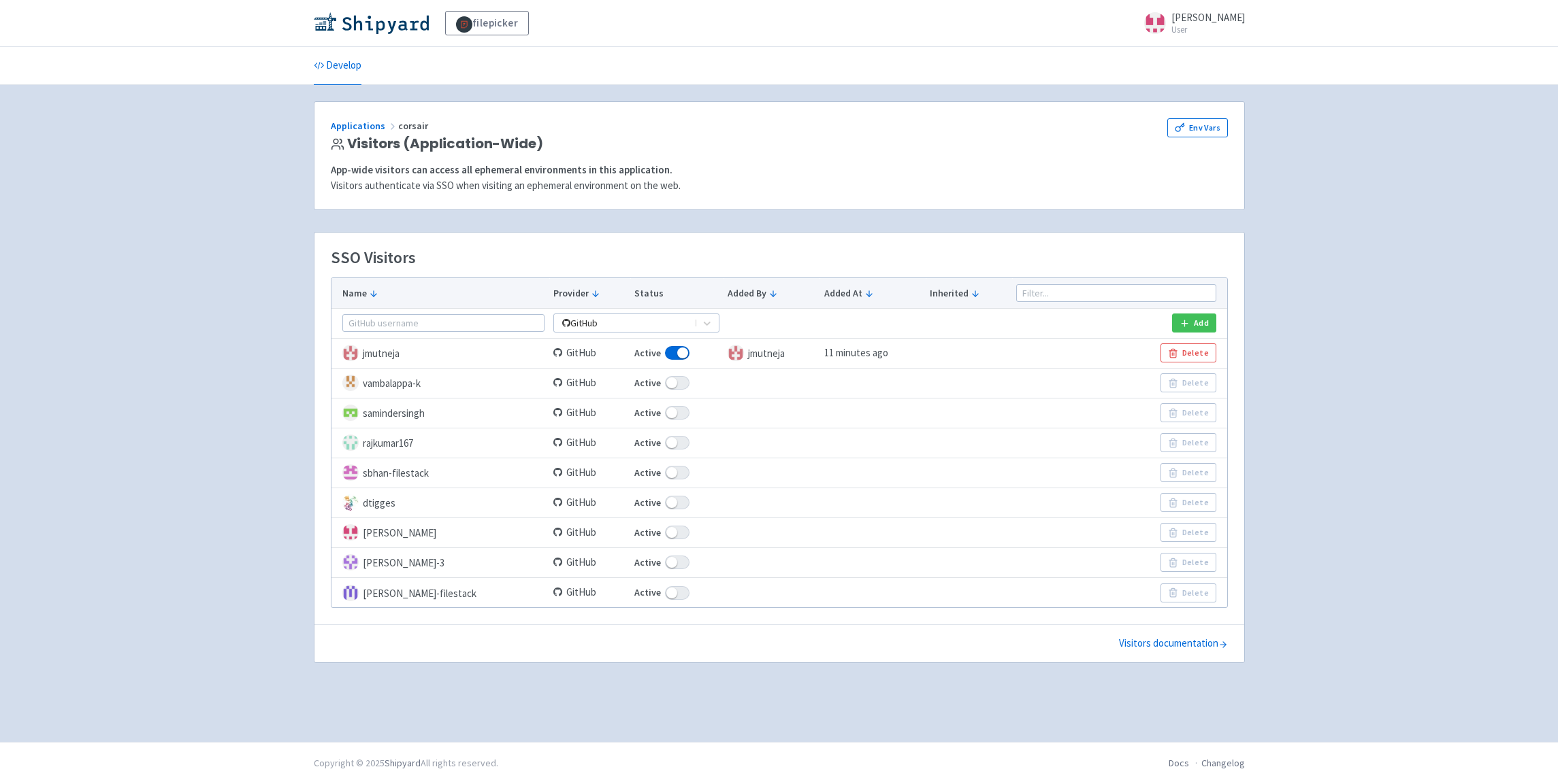
click at [684, 533] on label "Active" at bounding box center [676, 534] width 85 height 16
click at [644, 533] on input "Active" at bounding box center [639, 533] width 9 height 9
click at [671, 535] on span at bounding box center [676, 532] width 24 height 13
click at [644, 535] on input "Active" at bounding box center [639, 533] width 9 height 9
checkbox input "false"
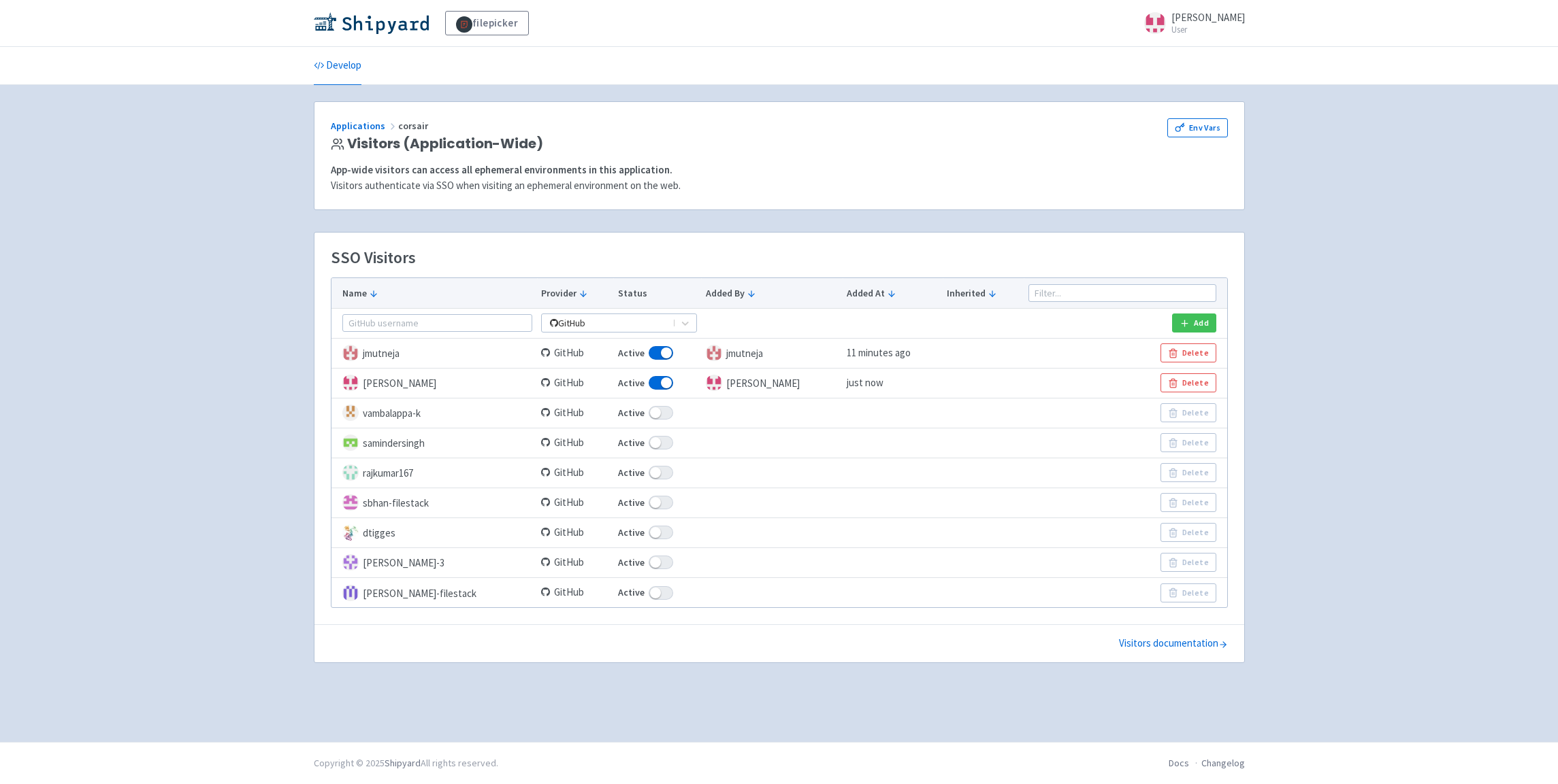
click at [380, 134] on div "Applications corsair Visitors (Application-Wide)" at bounding box center [692, 135] width 723 height 34
click at [373, 126] on link "Applications" at bounding box center [365, 126] width 68 height 12
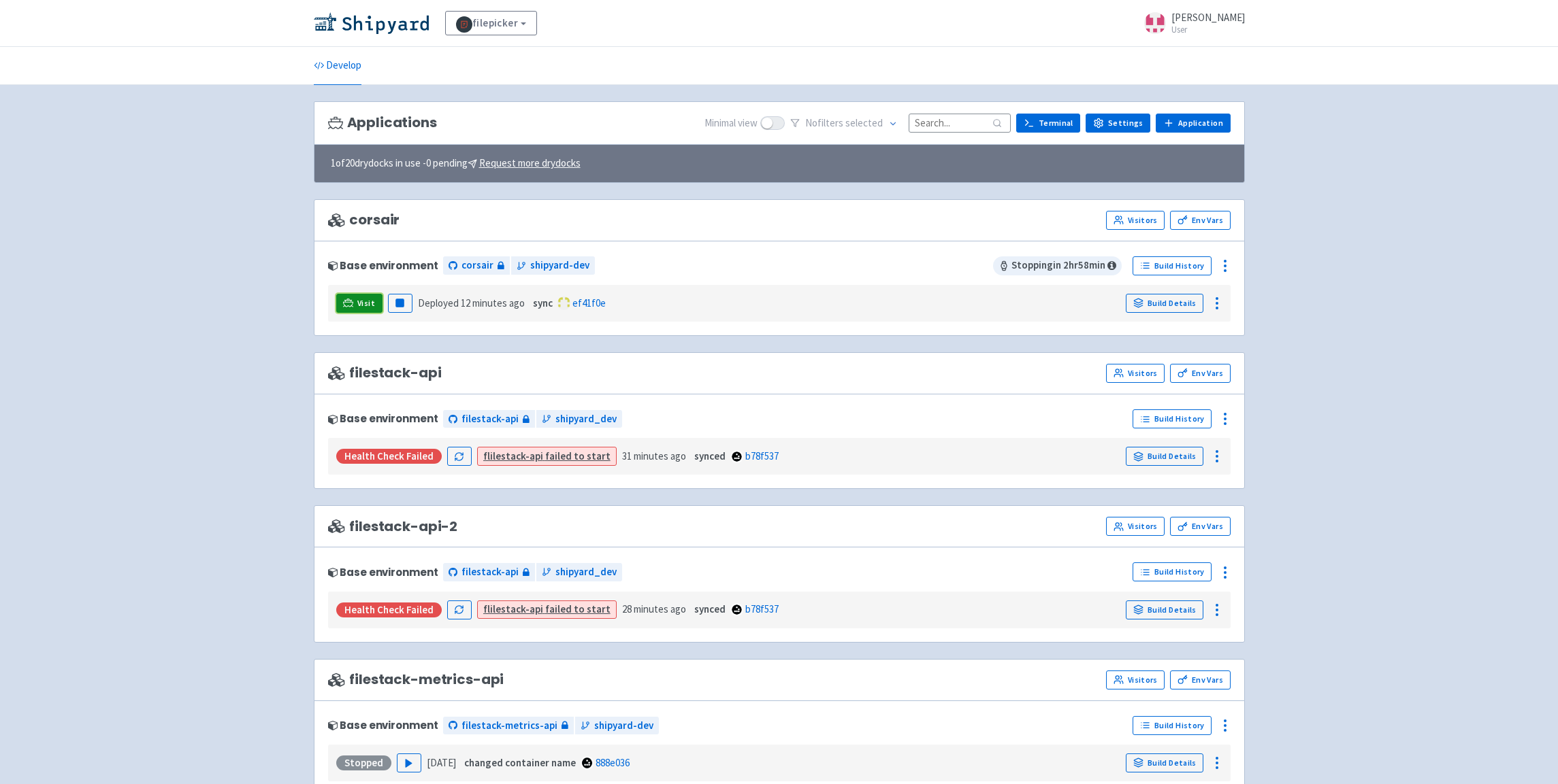
click at [351, 306] on icon at bounding box center [348, 302] width 10 height 10
click at [371, 305] on span "Visit" at bounding box center [366, 303] width 18 height 11
click at [370, 304] on span "Visit" at bounding box center [366, 303] width 18 height 11
click at [350, 69] on link "Develop" at bounding box center [337, 66] width 47 height 38
click at [357, 309] on link "Visit" at bounding box center [359, 303] width 46 height 19
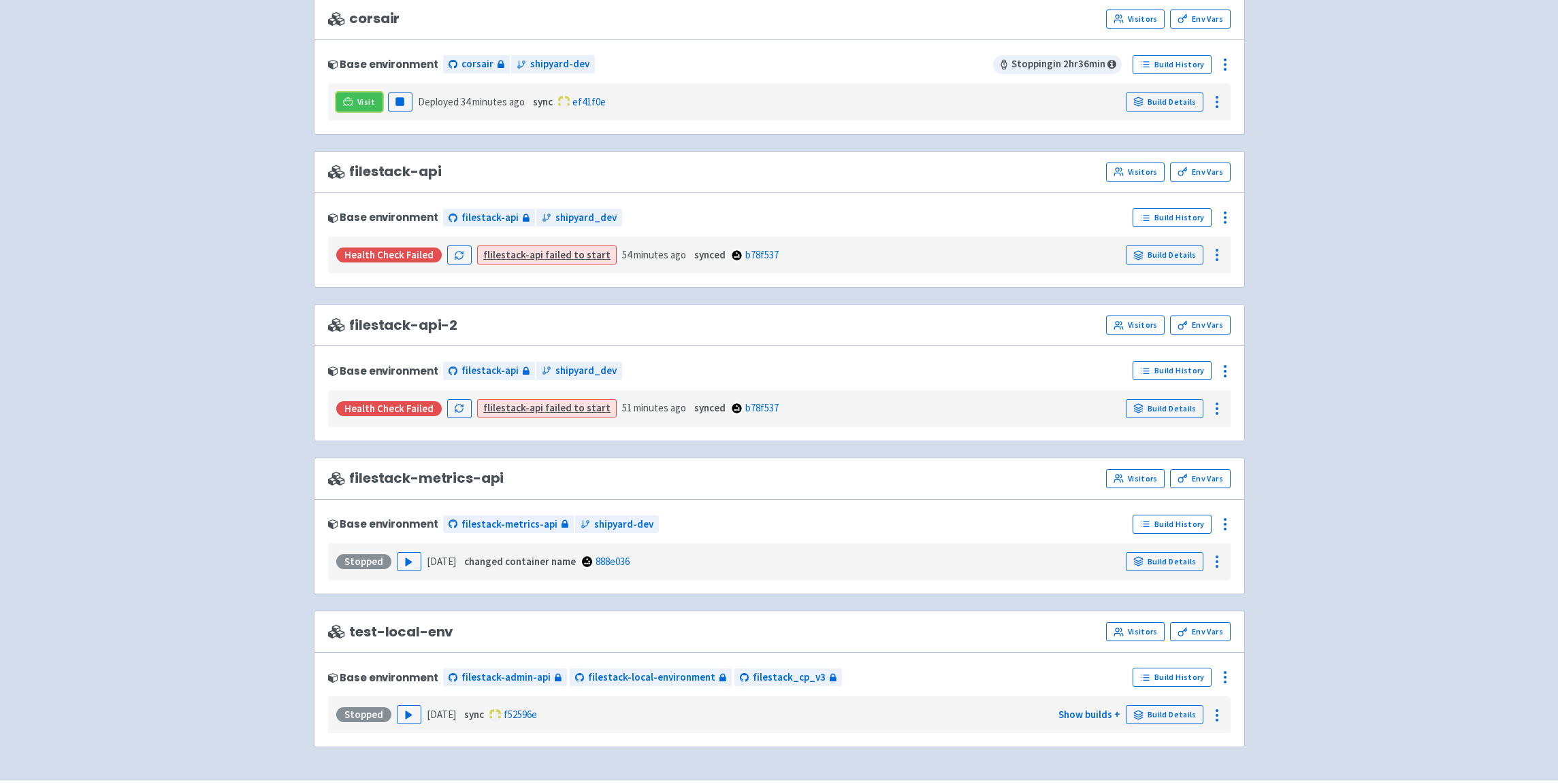
scroll to position [243, 0]
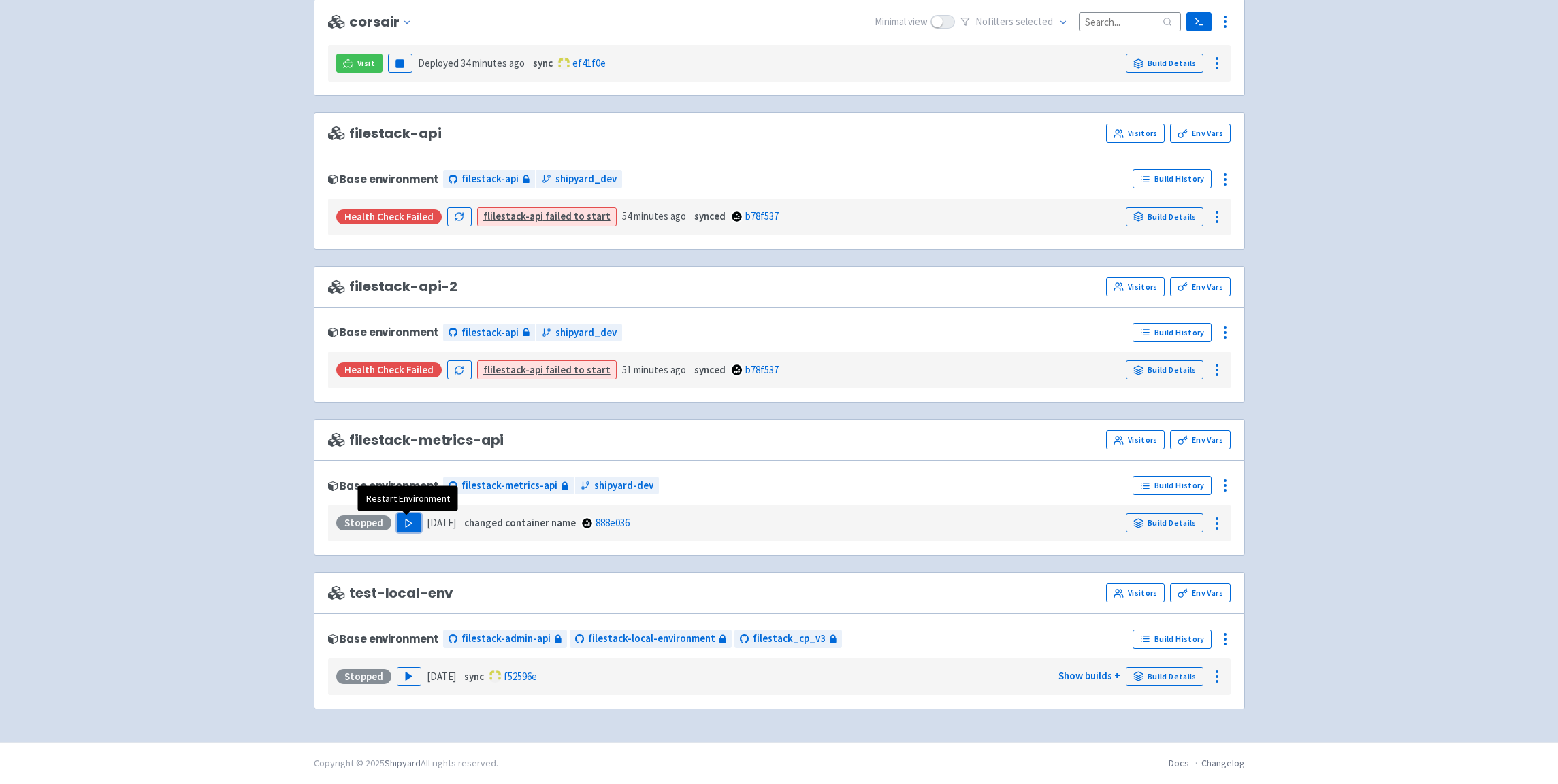
click at [415, 529] on button "Play" at bounding box center [408, 523] width 24 height 19
click at [366, 518] on span "Visit" at bounding box center [366, 523] width 18 height 11
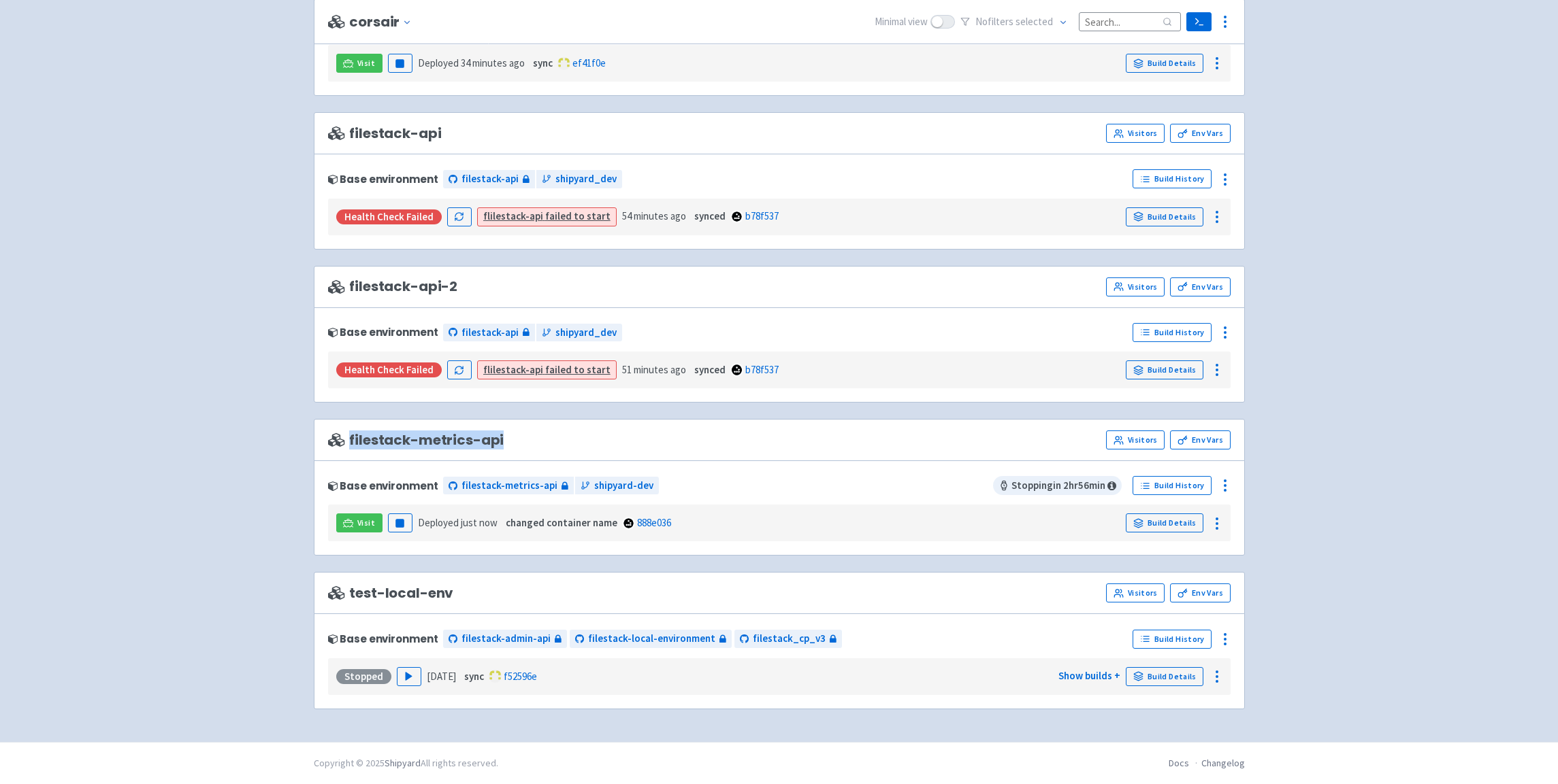
drag, startPoint x: 346, startPoint y: 437, endPoint x: 534, endPoint y: 444, distance: 188.1
click at [534, 444] on div "filestack-metrics-api Visitors Env Vars" at bounding box center [779, 439] width 903 height 19
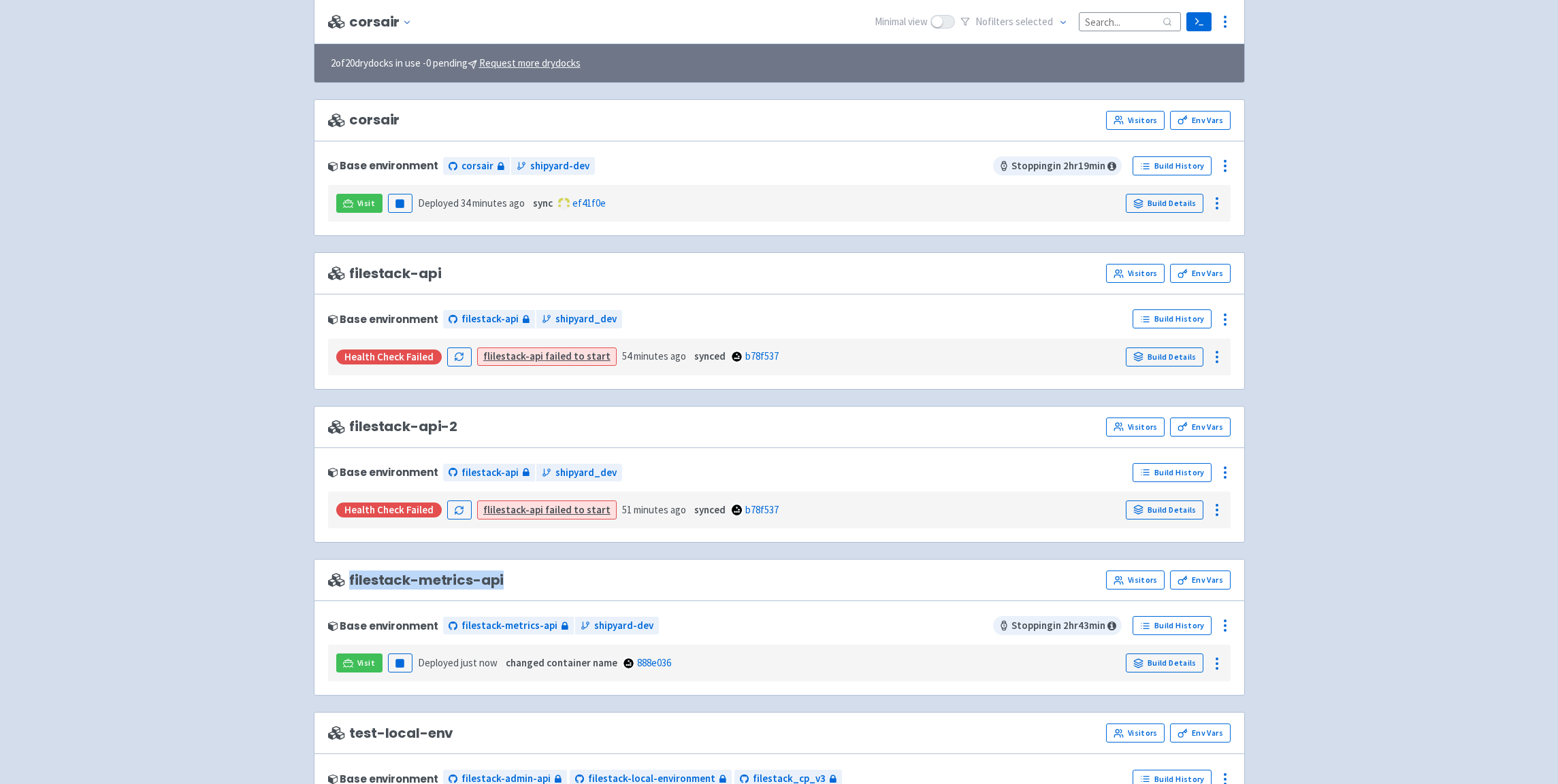
scroll to position [59, 0]
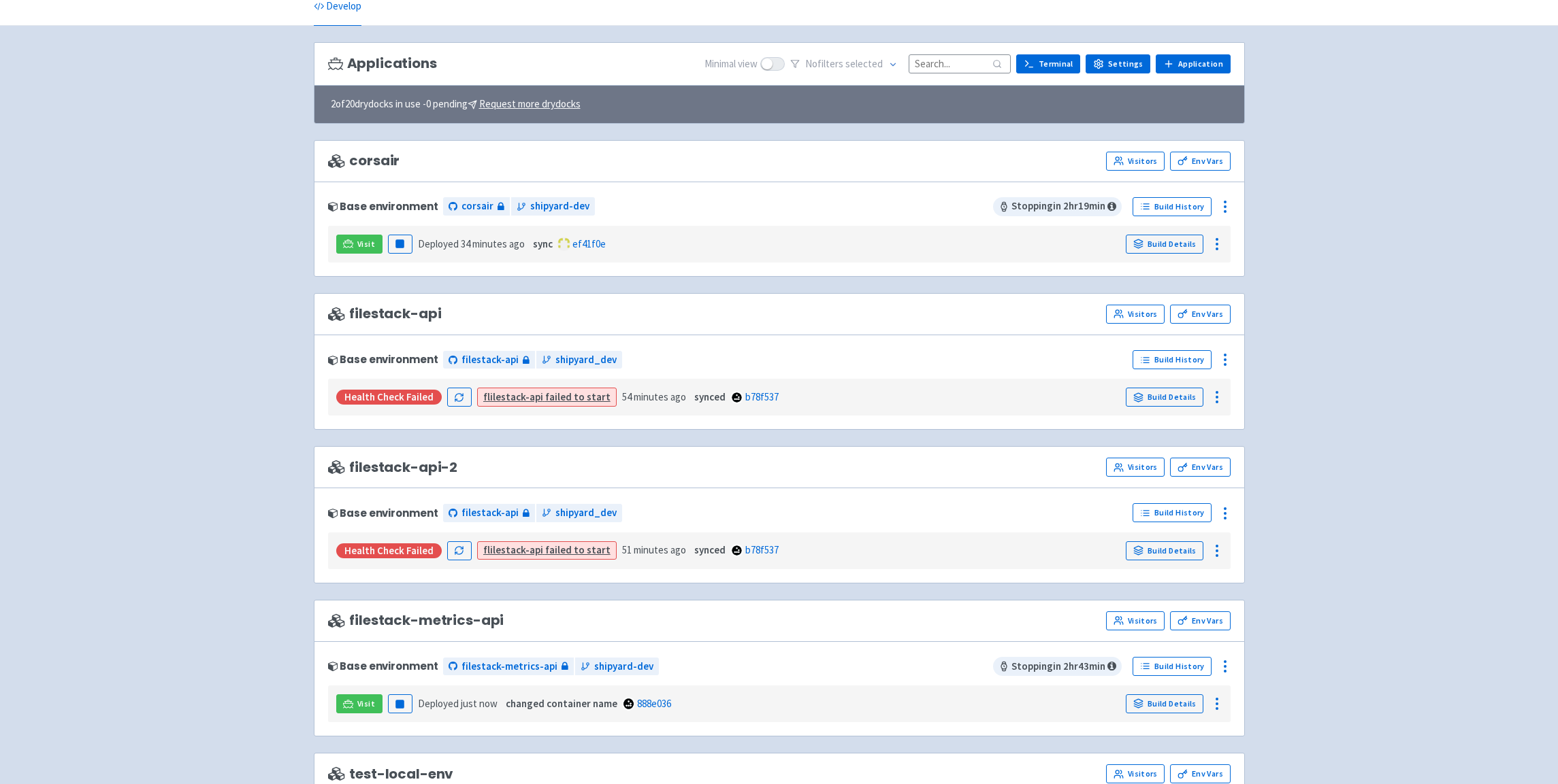
click at [356, 233] on div "Visit Pause Deployed 34 minutes ago sync ef41f0e Build Details" at bounding box center [779, 244] width 891 height 26
click at [357, 242] on link "Visit" at bounding box center [359, 243] width 46 height 19
